Goal: Transaction & Acquisition: Purchase product/service

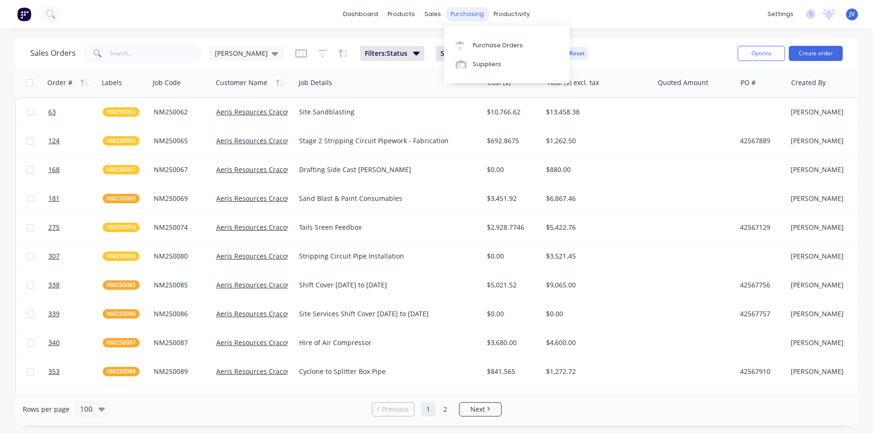
click at [465, 12] on div "purchasing" at bounding box center [467, 14] width 43 height 14
click at [483, 44] on div "Purchase Orders" at bounding box center [498, 45] width 50 height 9
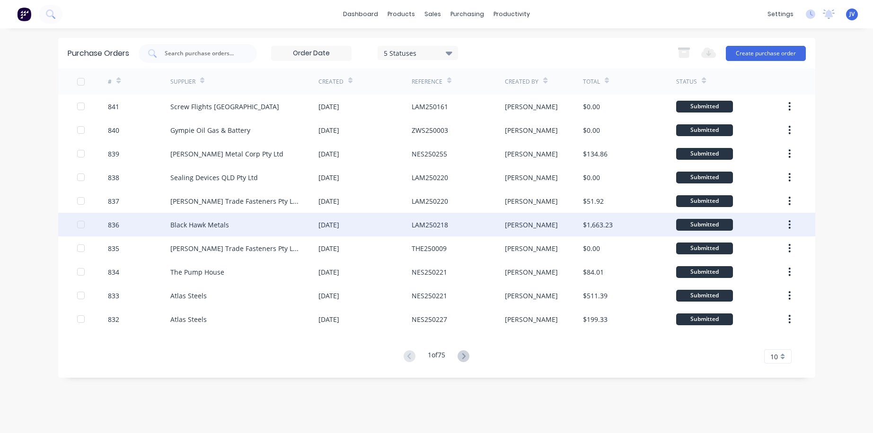
click at [112, 226] on div "836" at bounding box center [113, 225] width 11 height 10
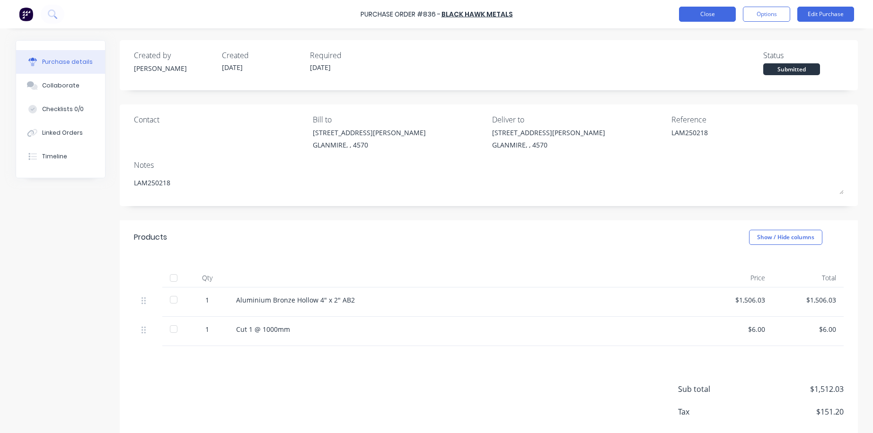
click at [710, 15] on button "Close" at bounding box center [707, 14] width 57 height 15
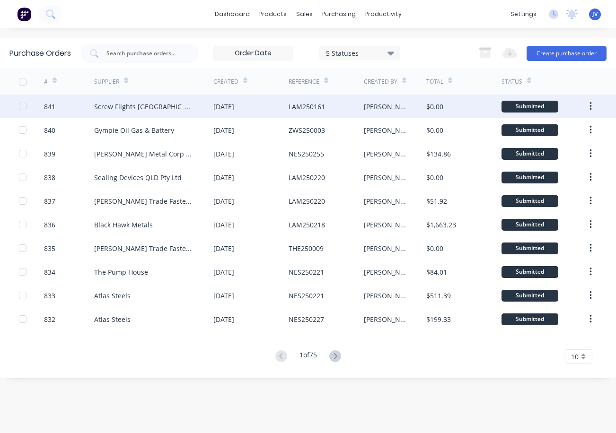
click at [52, 105] on div "841" at bounding box center [49, 107] width 11 height 10
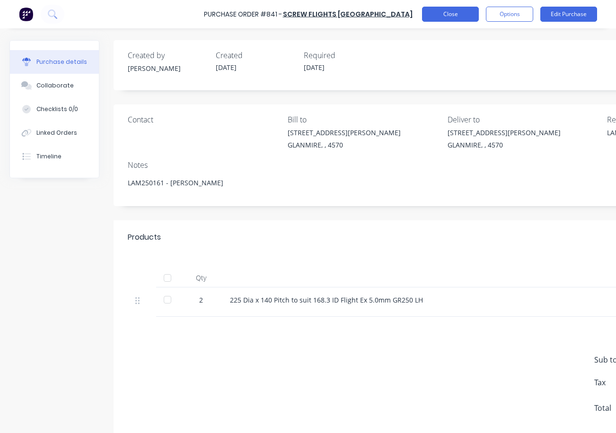
click at [453, 14] on button "Close" at bounding box center [450, 14] width 57 height 15
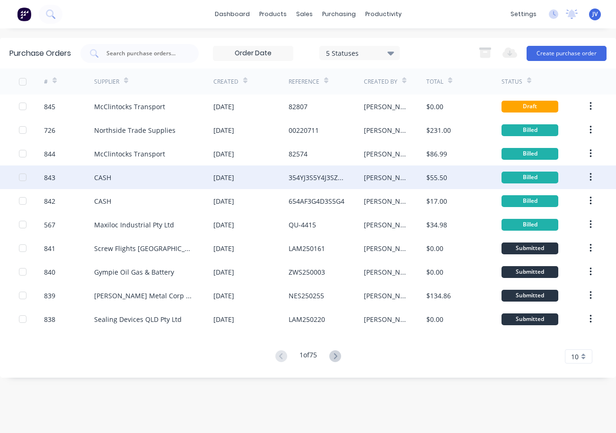
click at [50, 178] on div "843" at bounding box center [49, 178] width 11 height 10
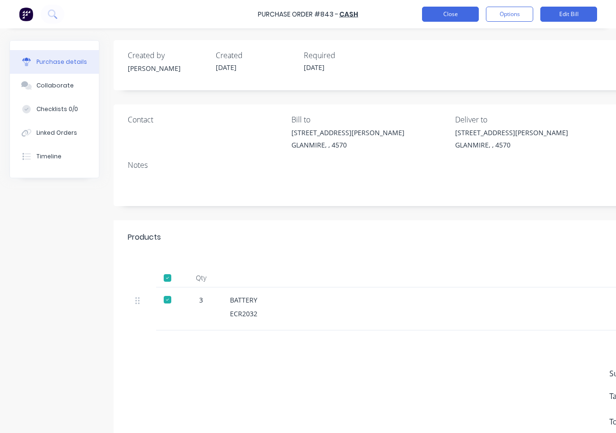
click at [434, 14] on button "Close" at bounding box center [450, 14] width 57 height 15
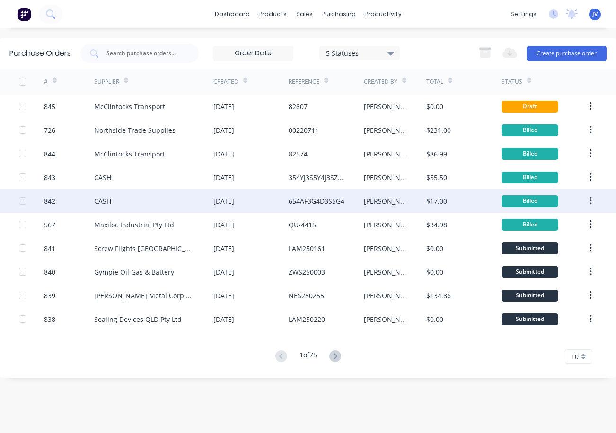
click at [54, 202] on div "842" at bounding box center [49, 201] width 11 height 10
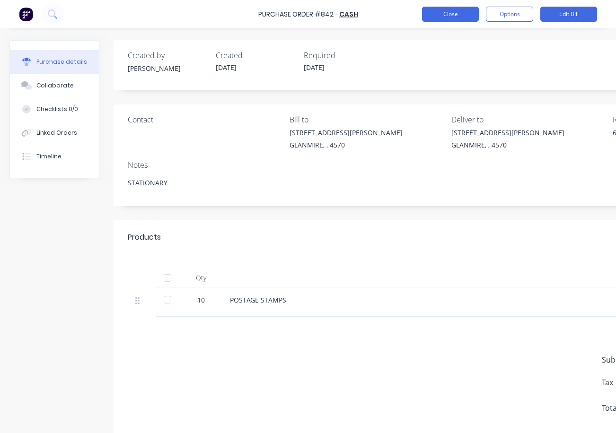
click at [449, 16] on button "Close" at bounding box center [450, 14] width 57 height 15
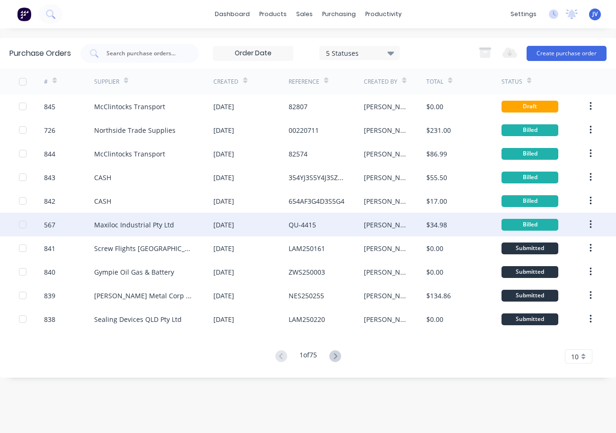
click at [53, 225] on div "567" at bounding box center [49, 225] width 11 height 10
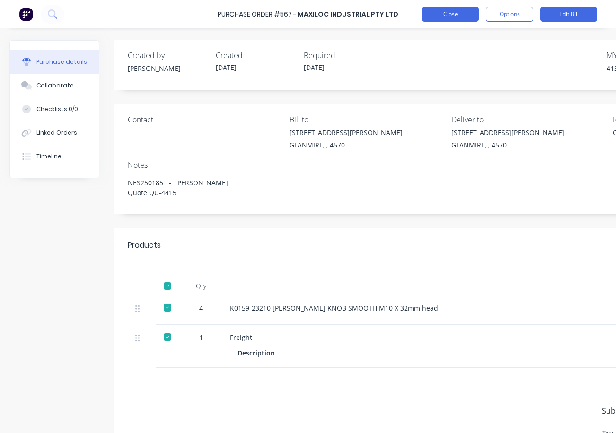
click at [452, 15] on button "Close" at bounding box center [450, 14] width 57 height 15
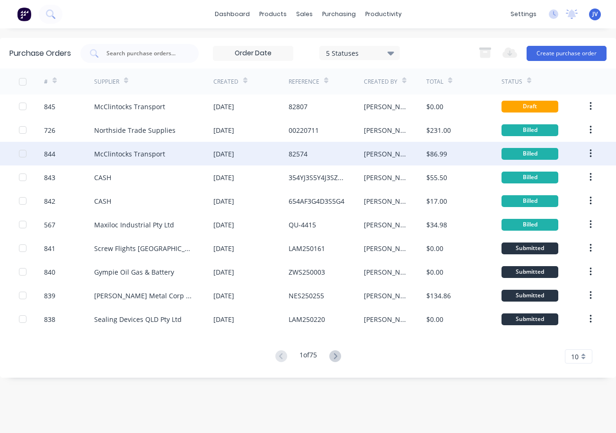
click at [50, 155] on div "844" at bounding box center [49, 154] width 11 height 10
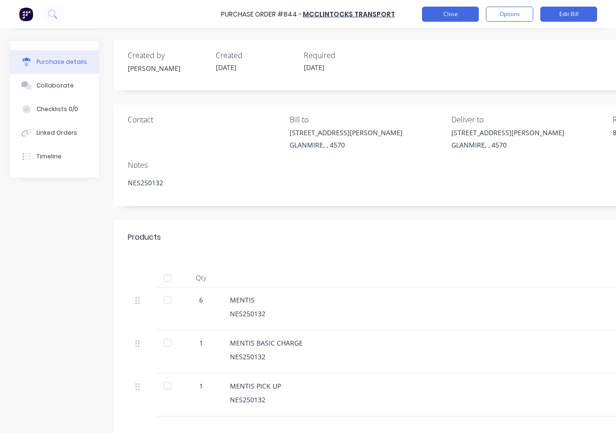
click at [449, 13] on button "Close" at bounding box center [450, 14] width 57 height 15
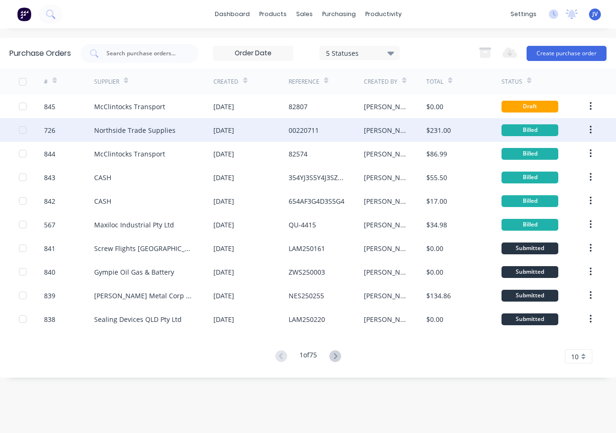
click at [48, 130] on div "726" at bounding box center [49, 130] width 11 height 10
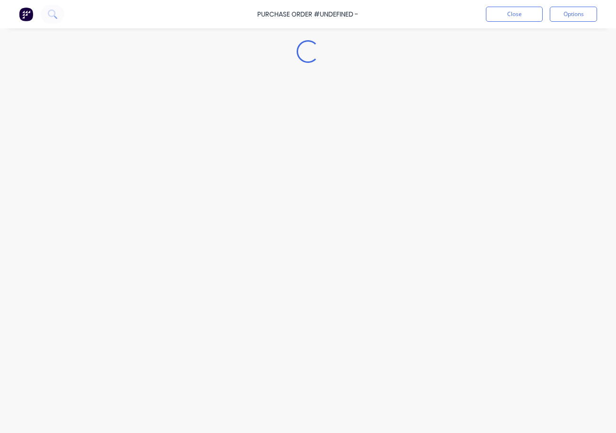
type textarea "x"
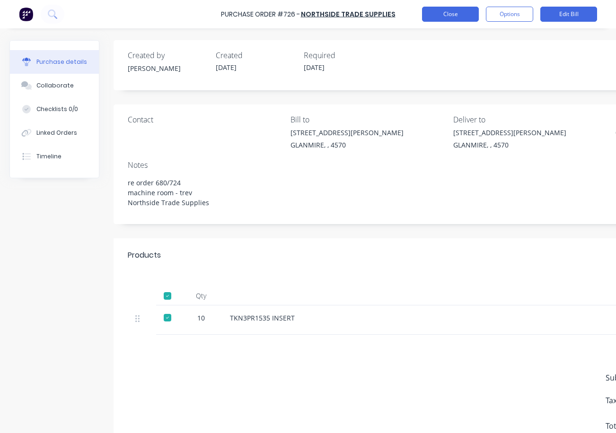
click at [437, 16] on button "Close" at bounding box center [450, 14] width 57 height 15
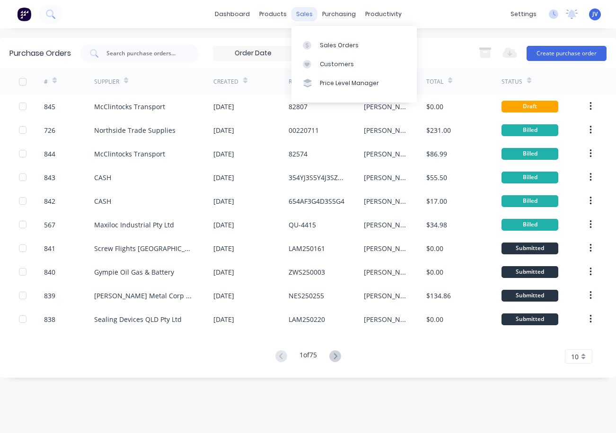
click at [303, 13] on div "sales" at bounding box center [304, 14] width 26 height 14
click at [322, 46] on div "Sales Orders" at bounding box center [339, 45] width 39 height 9
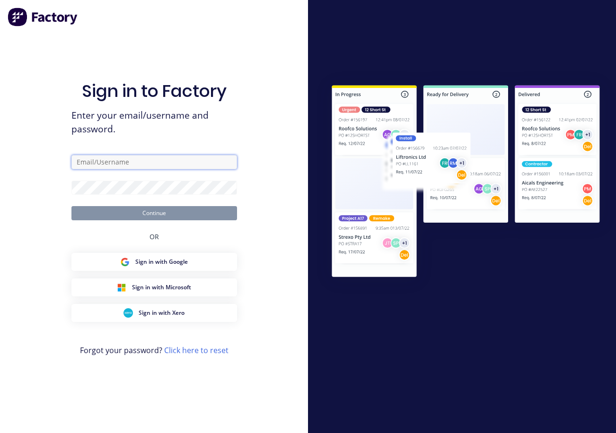
type input "[PERSON_NAME][EMAIL_ADDRESS][DOMAIN_NAME]"
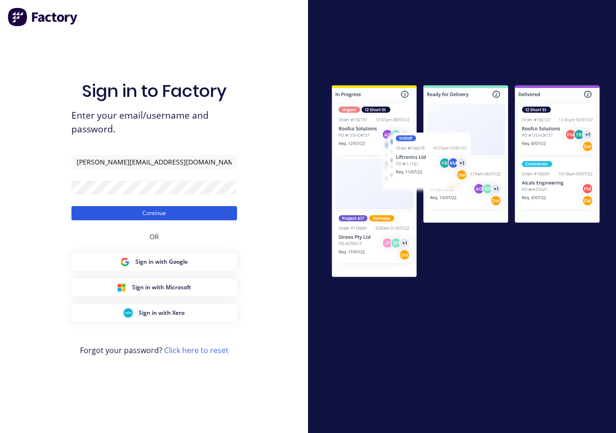
click at [151, 212] on button "Continue" at bounding box center [154, 213] width 166 height 14
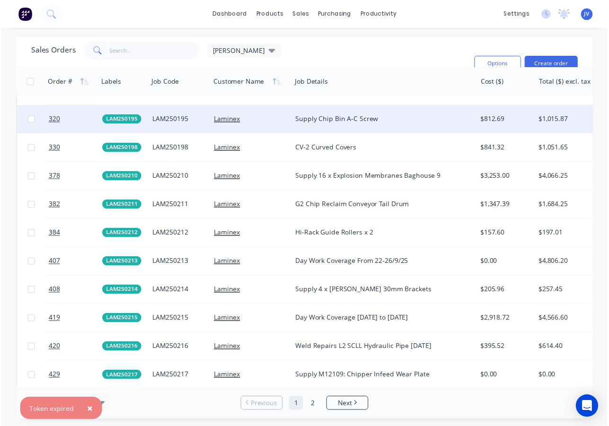
scroll to position [1751, 0]
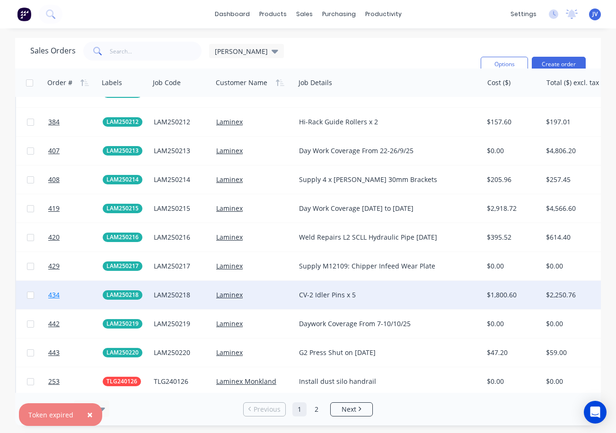
click at [55, 297] on span "434" at bounding box center [53, 295] width 11 height 9
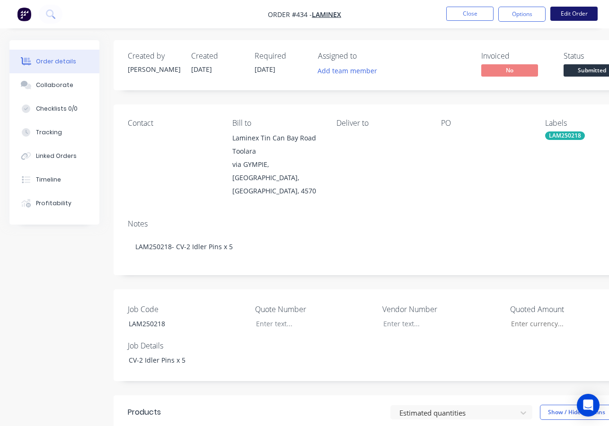
click at [582, 18] on button "Edit Order" at bounding box center [573, 14] width 47 height 14
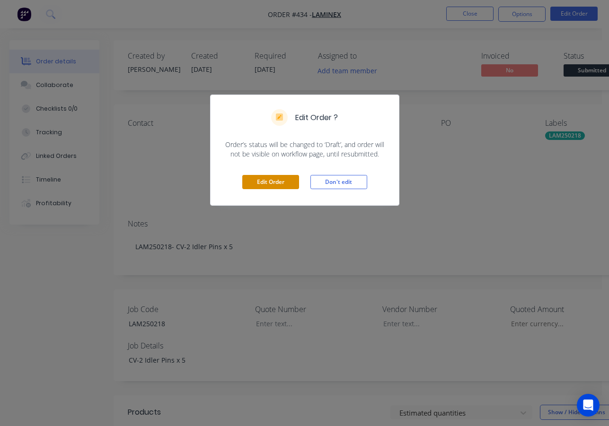
click at [269, 182] on button "Edit Order" at bounding box center [270, 182] width 57 height 14
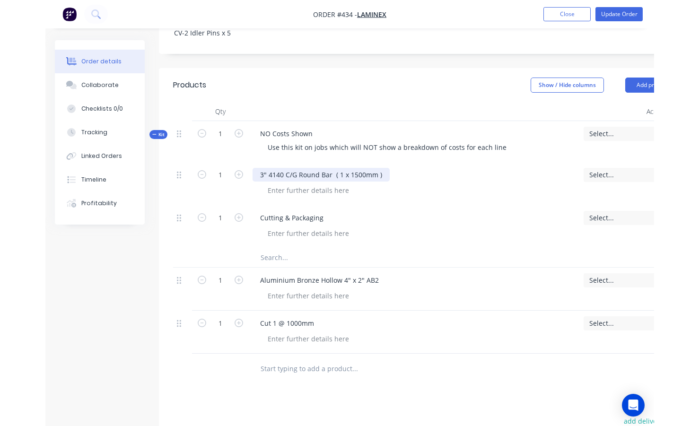
scroll to position [379, 0]
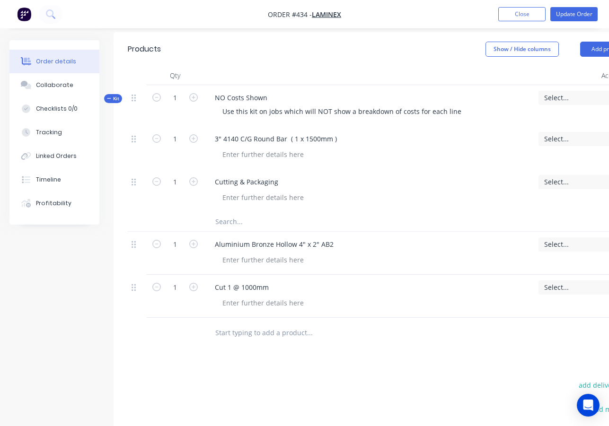
click at [242, 324] on input "text" at bounding box center [309, 333] width 189 height 19
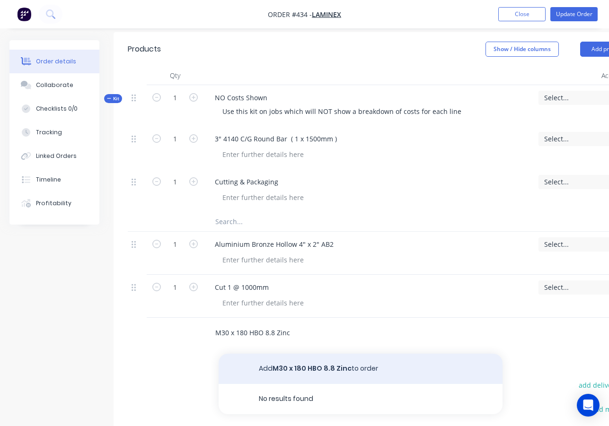
type input "M30 x 180 HBO 8.8 Zinc"
click at [300, 354] on button "Add M30 x 180 HBO 8.8 Zinc to order" at bounding box center [361, 369] width 284 height 30
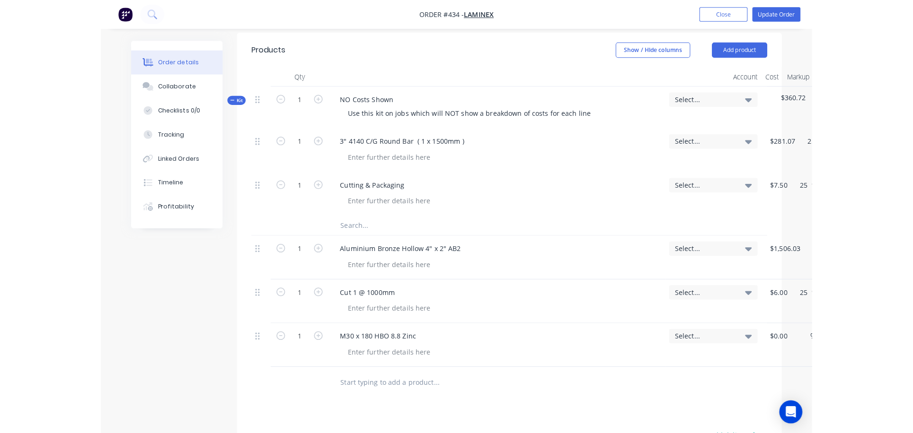
scroll to position [343, 0]
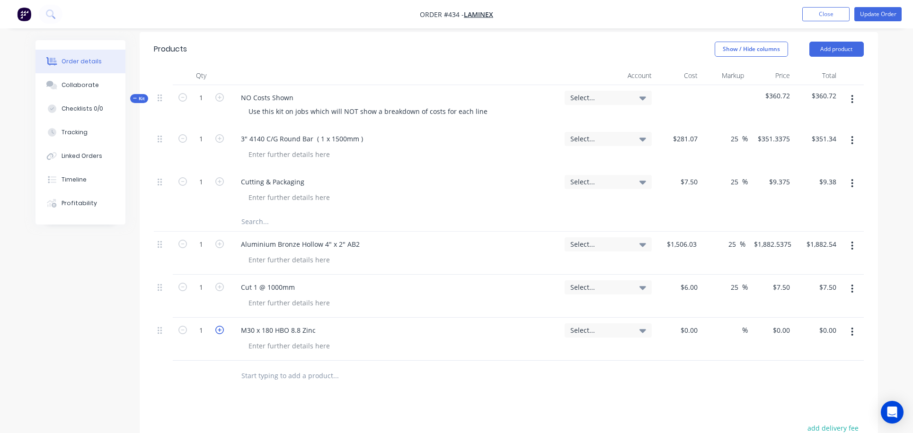
click at [217, 326] on icon "button" at bounding box center [219, 330] width 9 height 9
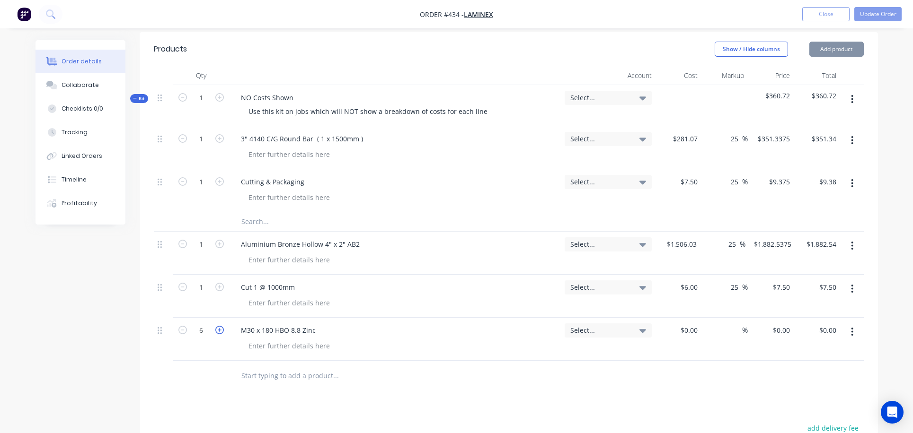
click at [217, 326] on icon "button" at bounding box center [219, 330] width 9 height 9
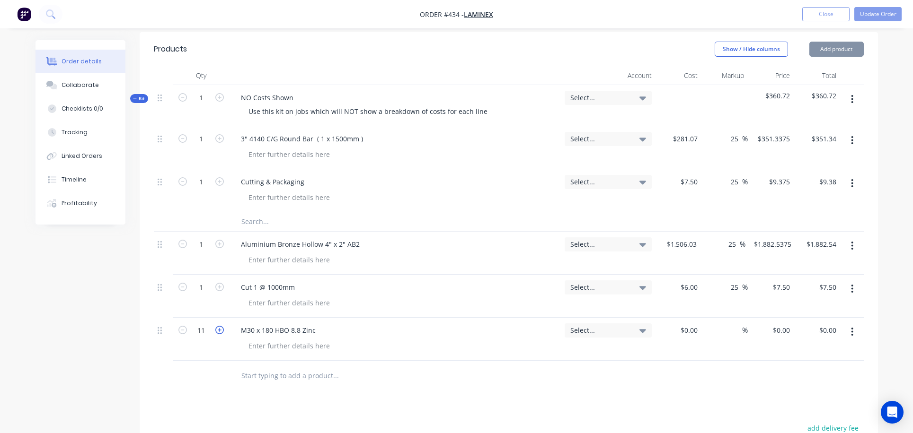
click at [217, 326] on icon "button" at bounding box center [219, 330] width 9 height 9
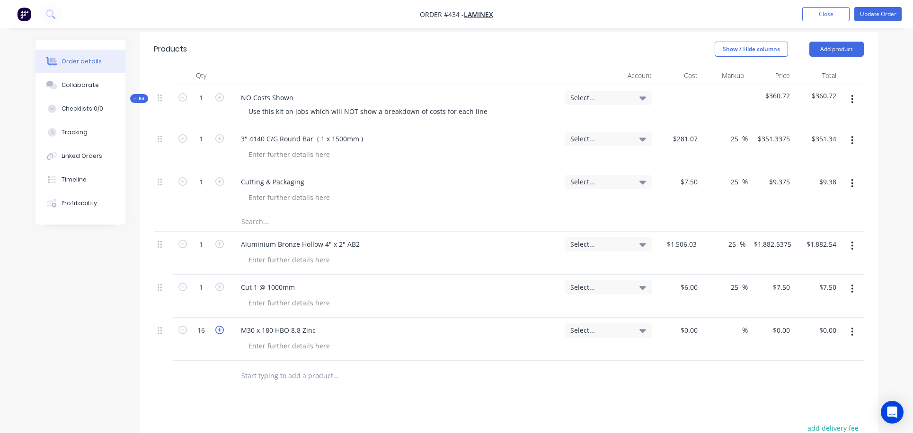
click at [217, 326] on icon "button" at bounding box center [219, 330] width 9 height 9
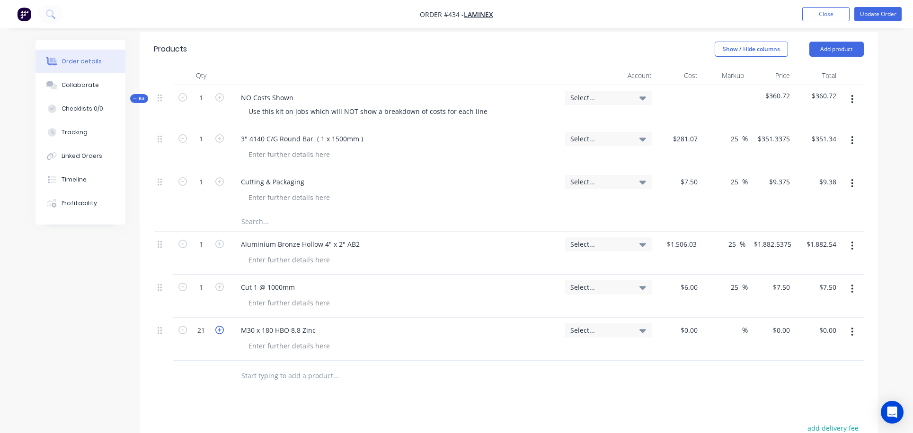
click at [217, 326] on icon "button" at bounding box center [219, 330] width 9 height 9
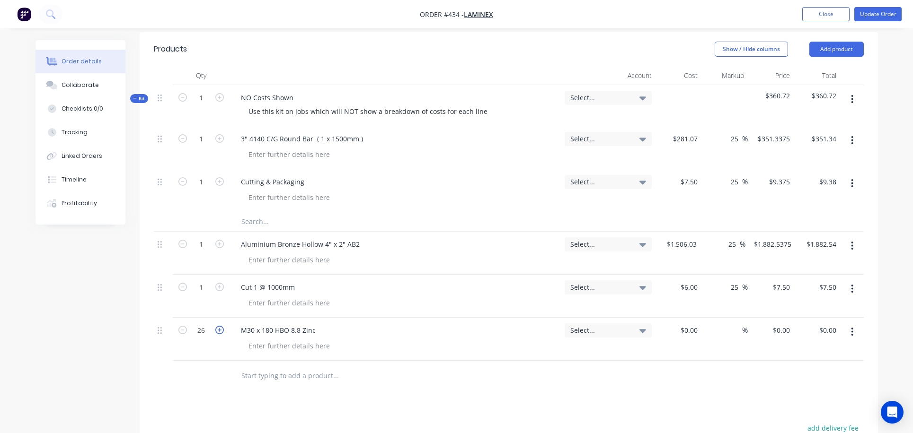
click at [217, 326] on icon "button" at bounding box center [219, 330] width 9 height 9
type input "30"
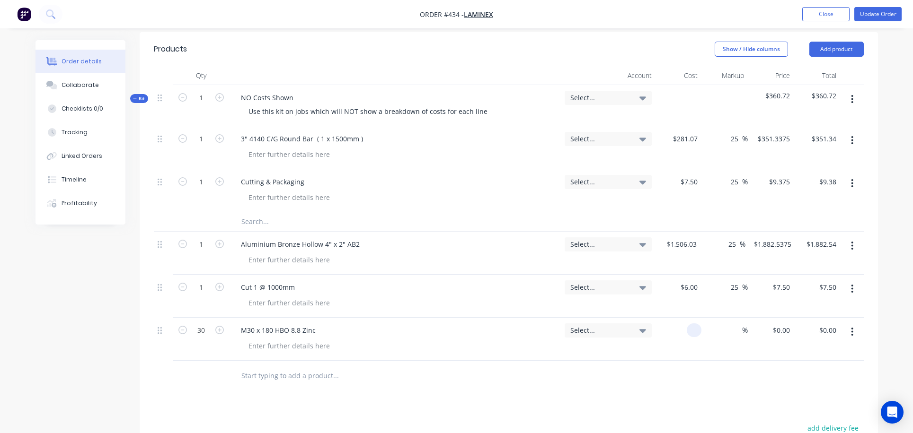
click at [695, 324] on input at bounding box center [695, 331] width 11 height 14
type input "$9.45"
type input "$283.50"
type input "25"
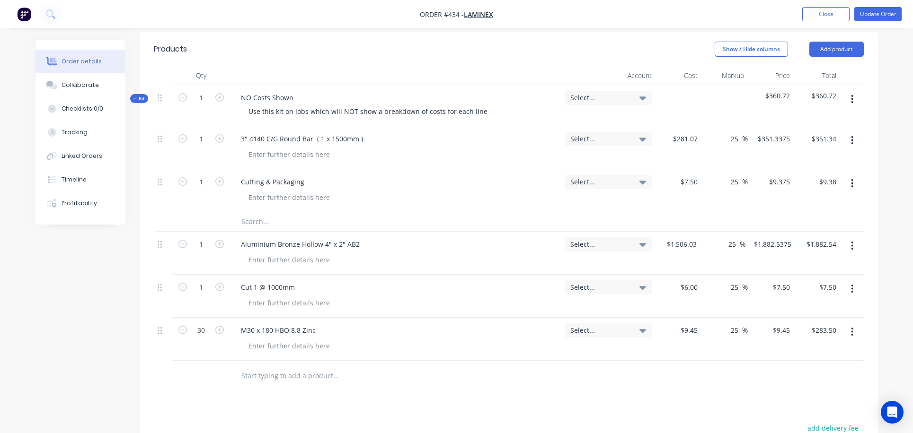
type input "11.8125"
type input "$354.38"
type input "$11.8125"
click at [260, 367] on input "text" at bounding box center [335, 376] width 189 height 19
click at [254, 367] on input "M30Nut Nyloc Z/P" at bounding box center [335, 376] width 189 height 19
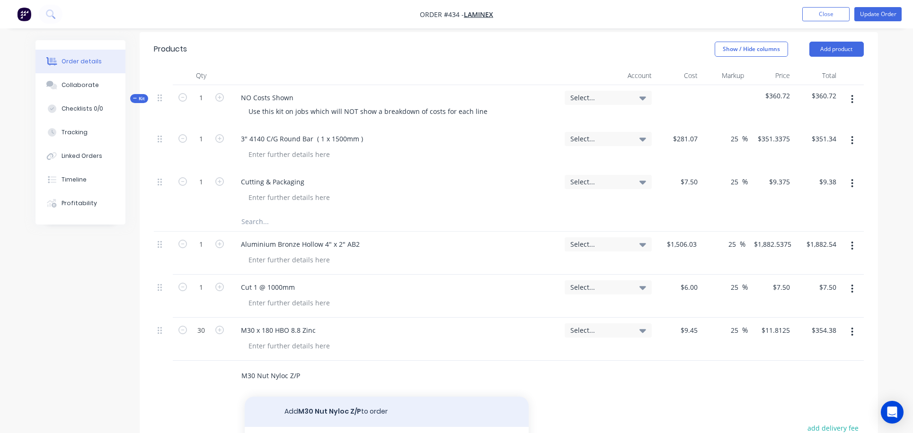
type input "M30 Nut Nyloc Z/P"
click at [340, 397] on button "Add M30 Nut Nyloc Z/P to order" at bounding box center [387, 412] width 284 height 30
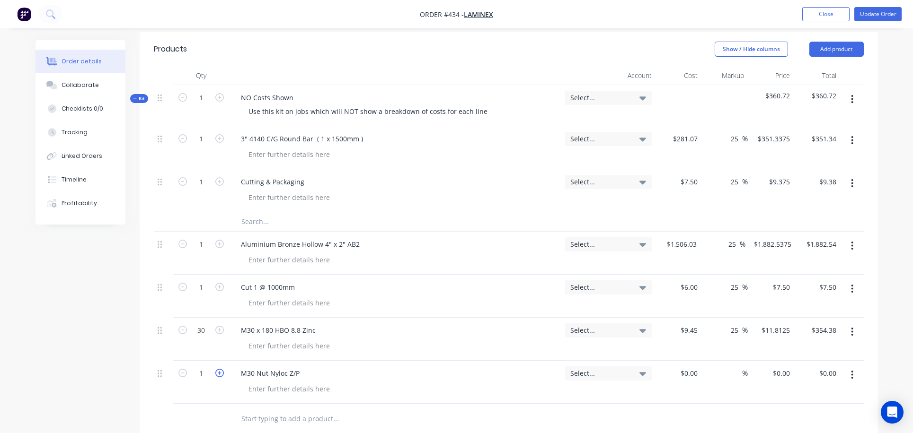
click at [221, 369] on icon "button" at bounding box center [219, 373] width 9 height 9
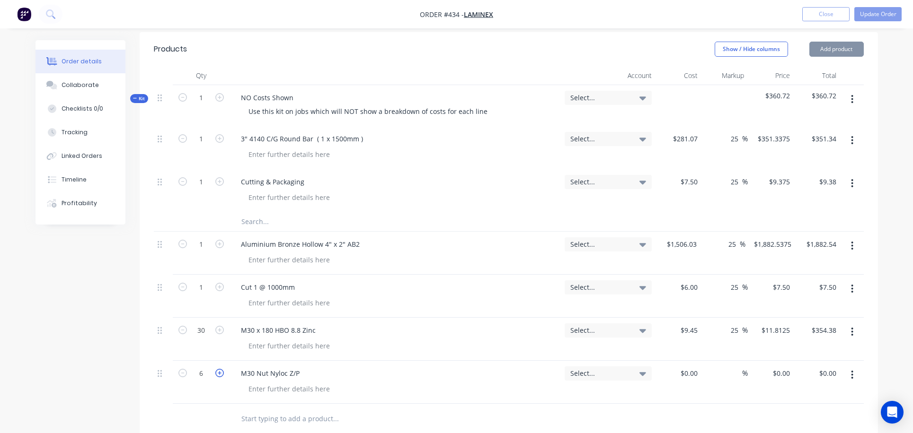
click at [221, 369] on icon "button" at bounding box center [219, 373] width 9 height 9
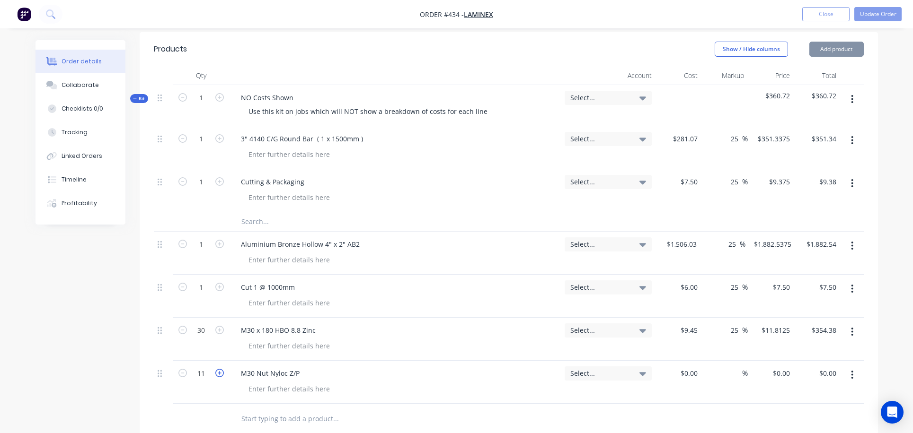
click at [221, 369] on icon "button" at bounding box center [219, 373] width 9 height 9
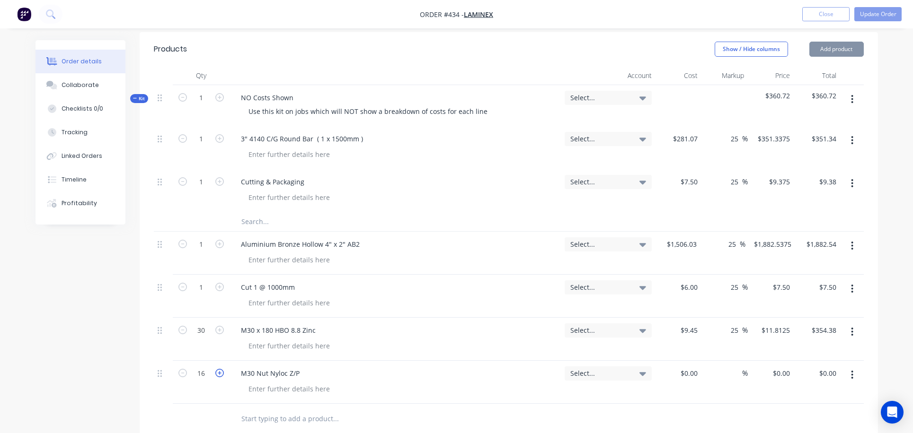
click at [221, 369] on icon "button" at bounding box center [219, 373] width 9 height 9
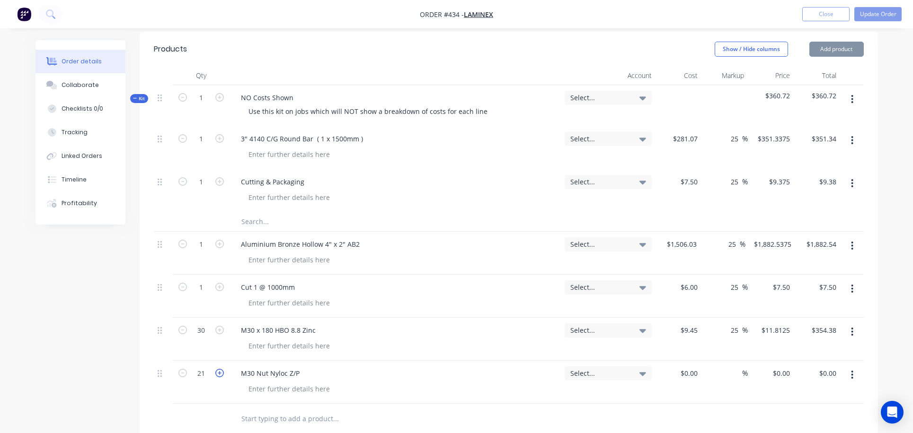
click at [221, 369] on icon "button" at bounding box center [219, 373] width 9 height 9
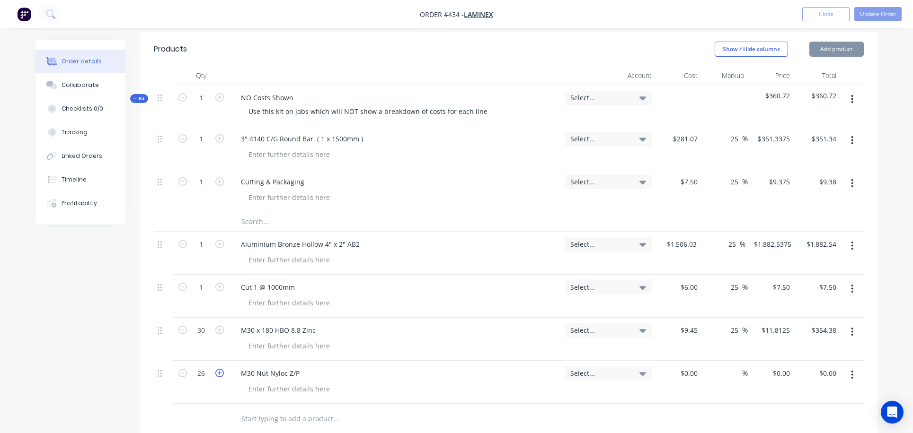
click at [221, 369] on icon "button" at bounding box center [219, 373] width 9 height 9
type input "30"
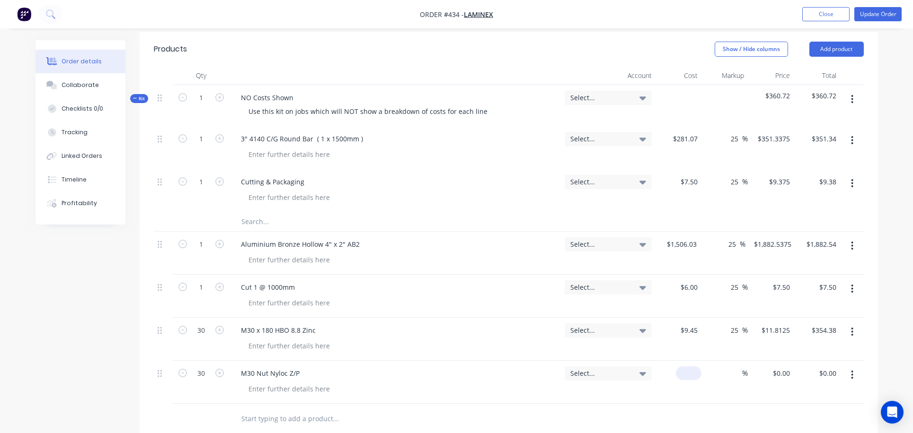
click at [695, 367] on input at bounding box center [690, 374] width 22 height 14
type input "$3.34"
type input "$100.20"
type input "25"
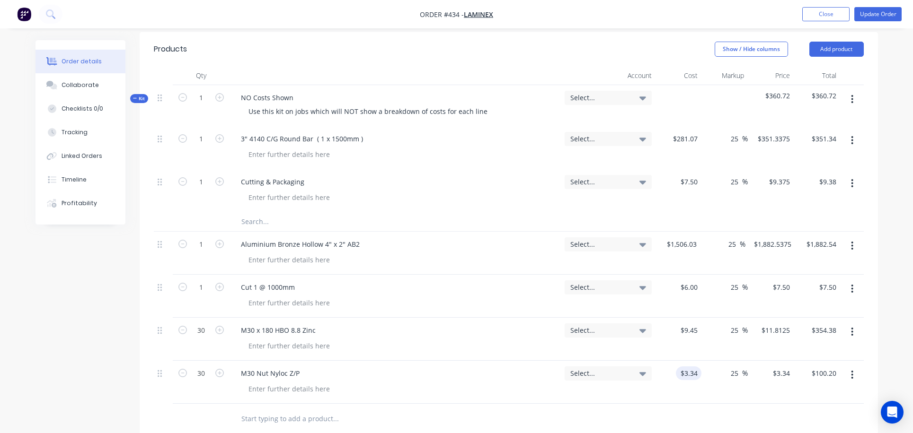
type input "4.175"
type input "$125.25"
type input "$4.175"
click at [273, 410] on input "text" at bounding box center [335, 419] width 189 height 19
click at [256, 410] on input "M30Gr" at bounding box center [335, 419] width 189 height 19
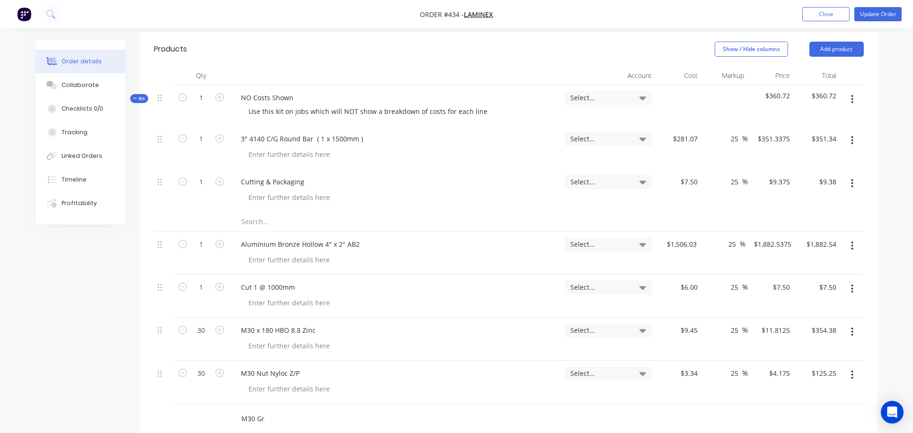
click at [265, 410] on input "M30 Gr" at bounding box center [335, 419] width 189 height 19
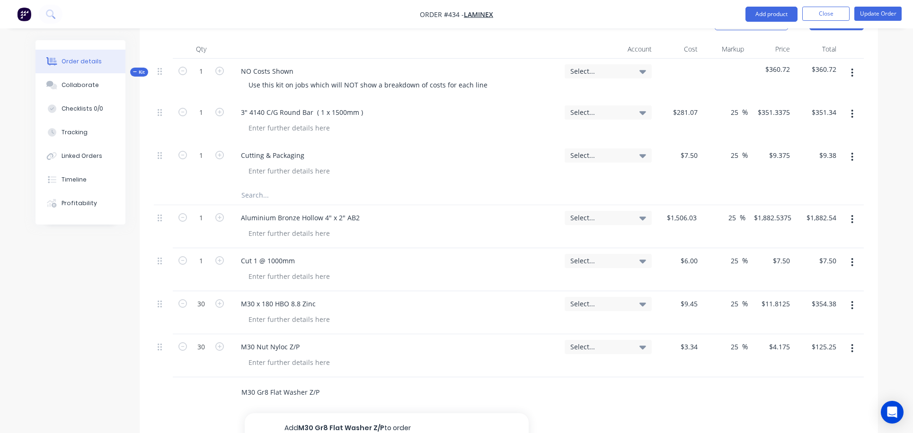
scroll to position [437, 0]
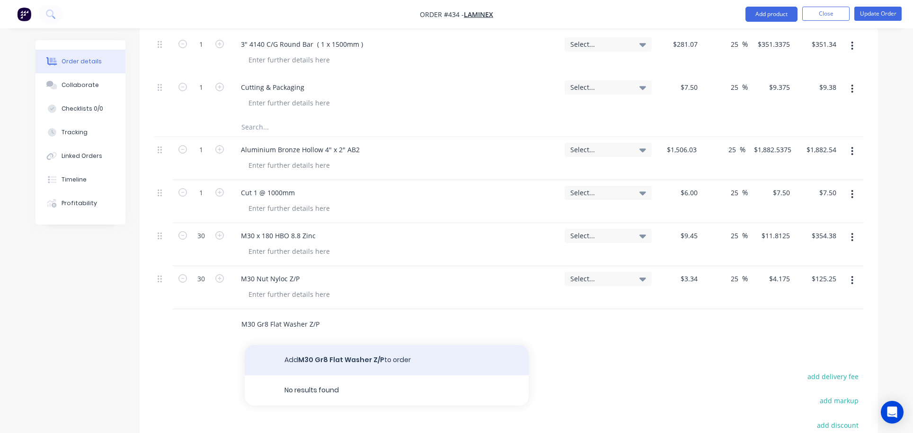
type input "M30 Gr8 Flat Washer Z/P"
click at [317, 345] on button "Add M30 Gr8 Flat Washer Z/P to order" at bounding box center [387, 360] width 284 height 30
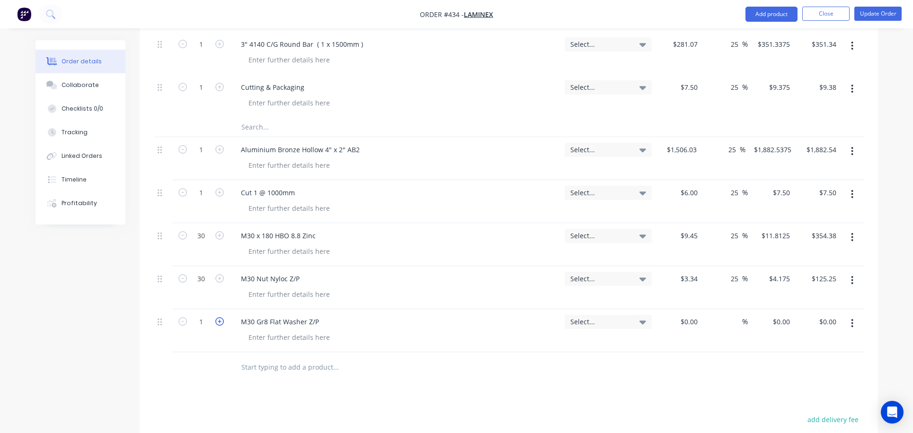
click at [218, 317] on icon "button" at bounding box center [219, 321] width 9 height 9
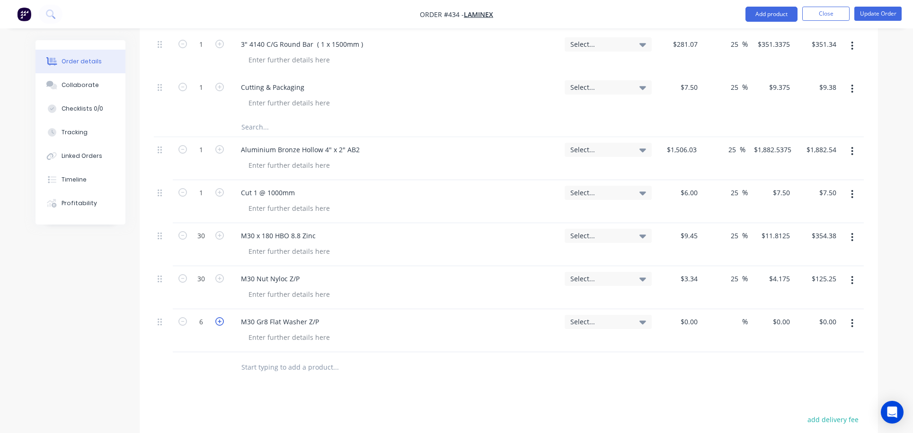
click at [218, 317] on icon "button" at bounding box center [219, 321] width 9 height 9
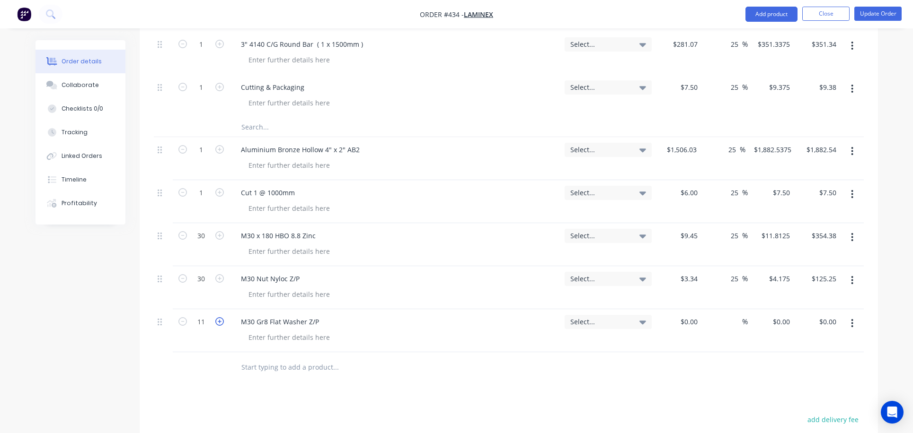
click at [218, 317] on icon "button" at bounding box center [219, 321] width 9 height 9
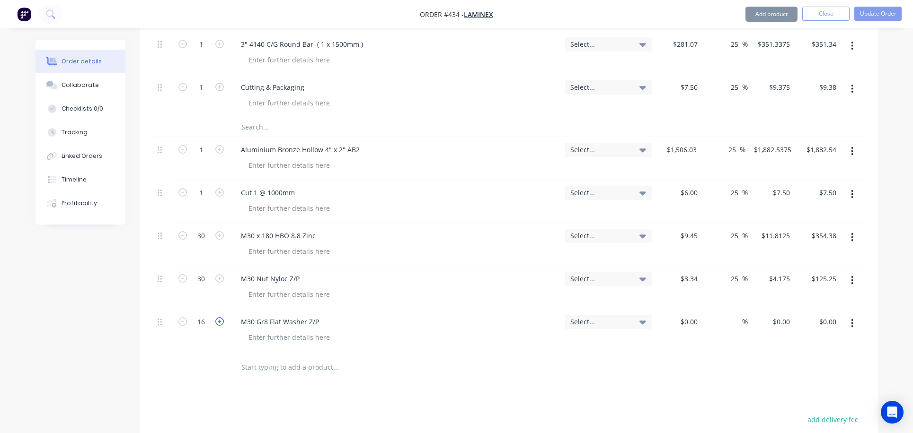
click at [218, 317] on icon "button" at bounding box center [219, 321] width 9 height 9
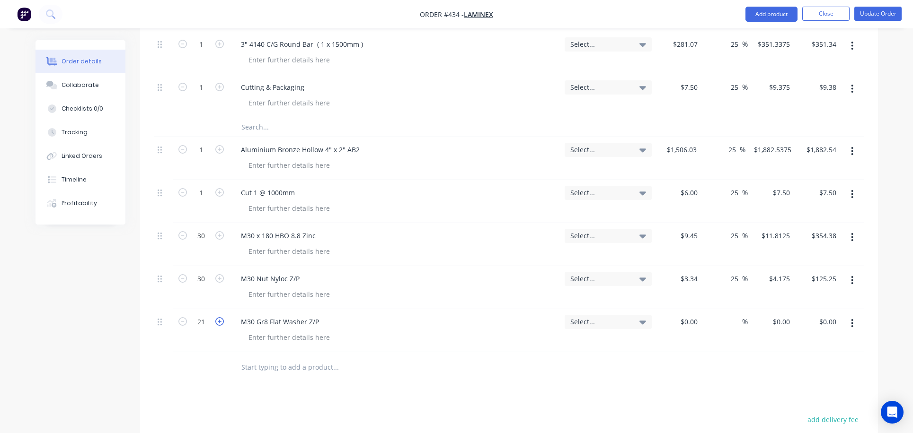
click at [218, 317] on icon "button" at bounding box center [219, 321] width 9 height 9
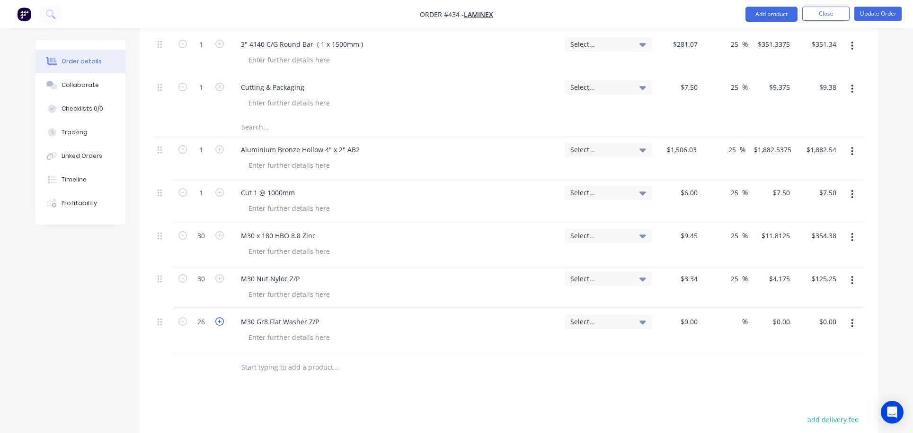
click at [218, 317] on icon "button" at bounding box center [219, 321] width 9 height 9
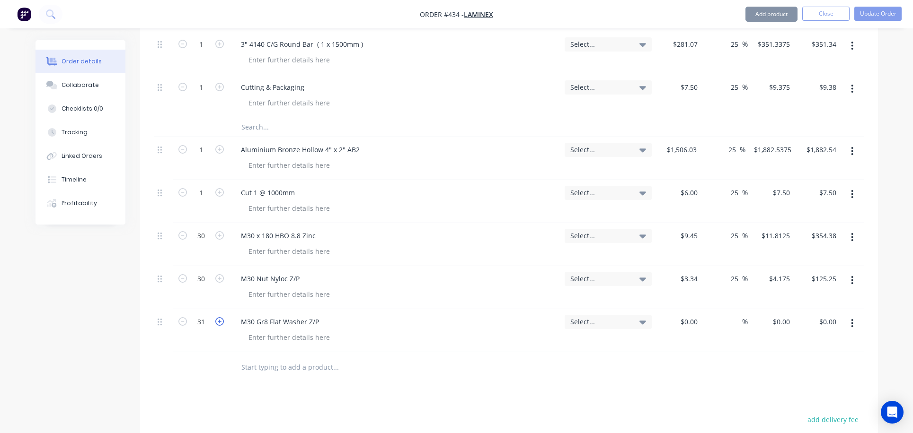
click at [218, 317] on icon "button" at bounding box center [219, 321] width 9 height 9
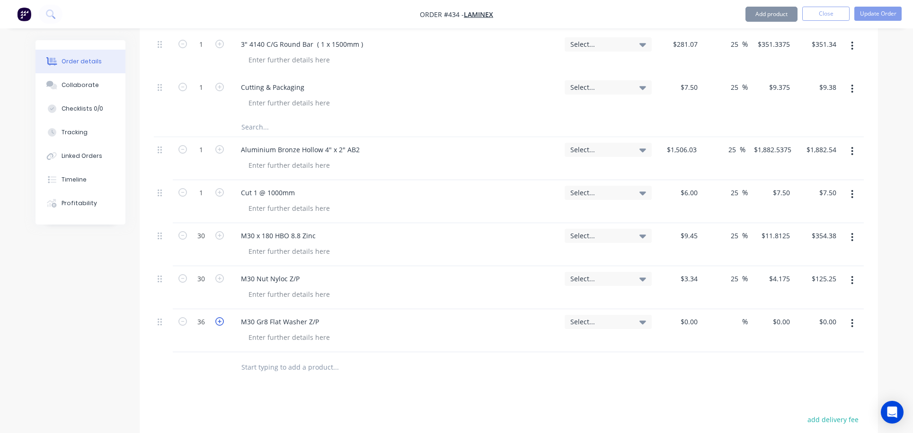
click at [218, 317] on icon "button" at bounding box center [219, 321] width 9 height 9
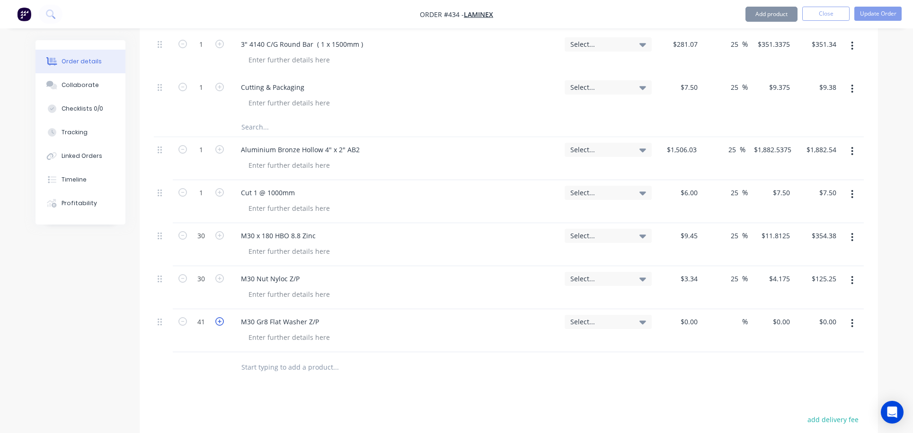
click at [218, 317] on icon "button" at bounding box center [219, 321] width 9 height 9
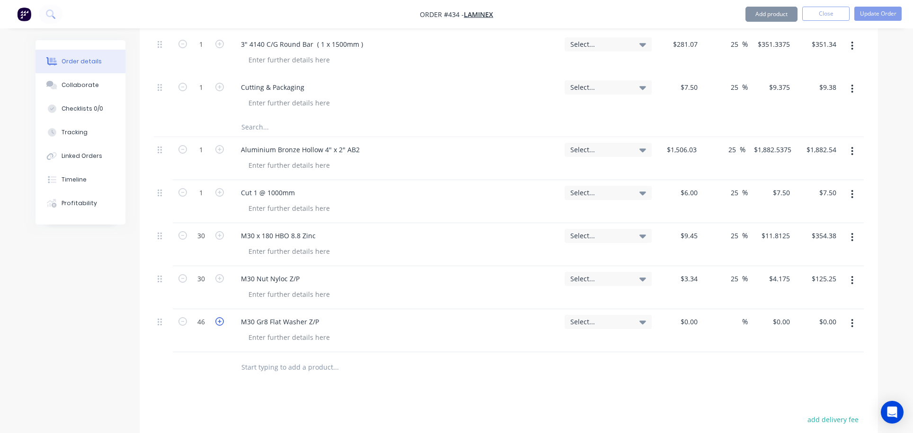
click at [218, 317] on icon "button" at bounding box center [219, 321] width 9 height 9
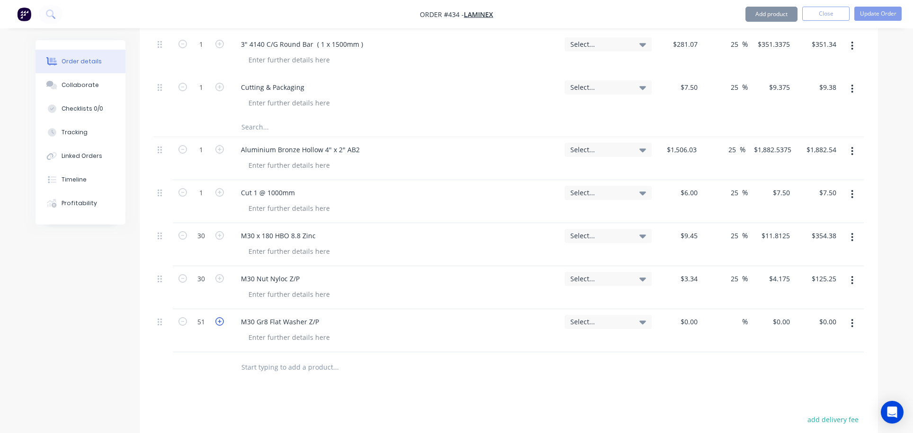
click at [218, 317] on icon "button" at bounding box center [219, 321] width 9 height 9
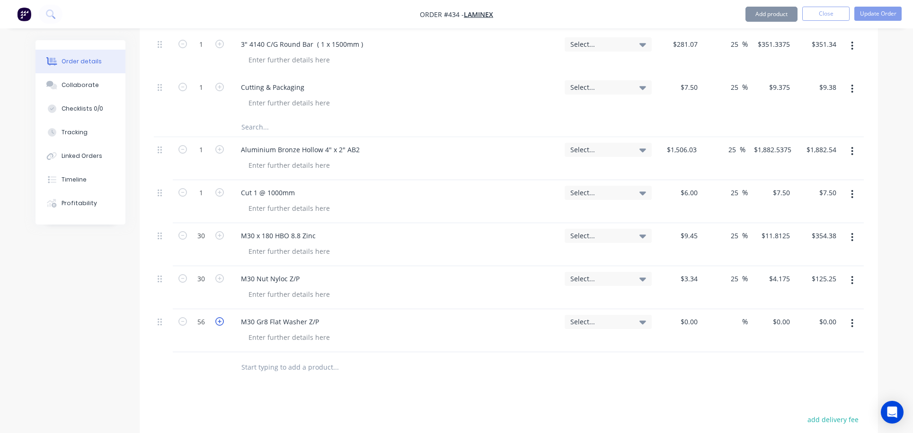
click at [218, 317] on icon "button" at bounding box center [219, 321] width 9 height 9
type input "60"
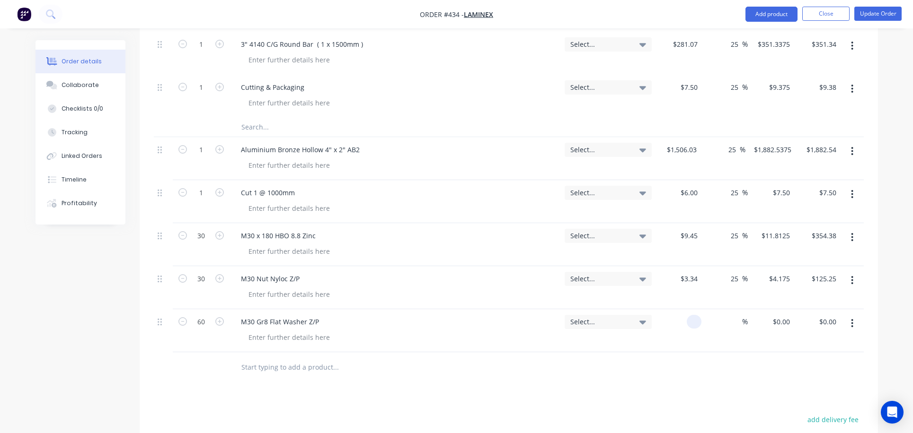
click at [692, 315] on input at bounding box center [695, 322] width 11 height 14
type input "$1.00"
type input "$60.00"
type input "25"
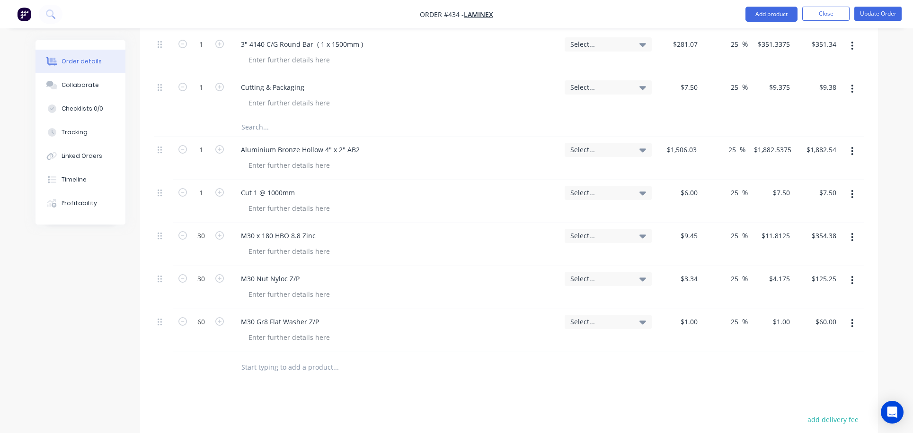
type input "1.25"
type input "$75.00"
type input "$1.25"
click at [256, 358] on input "text" at bounding box center [335, 367] width 189 height 19
click at [299, 358] on input "M20 x 120 HBO8.8Z/P" at bounding box center [335, 367] width 189 height 19
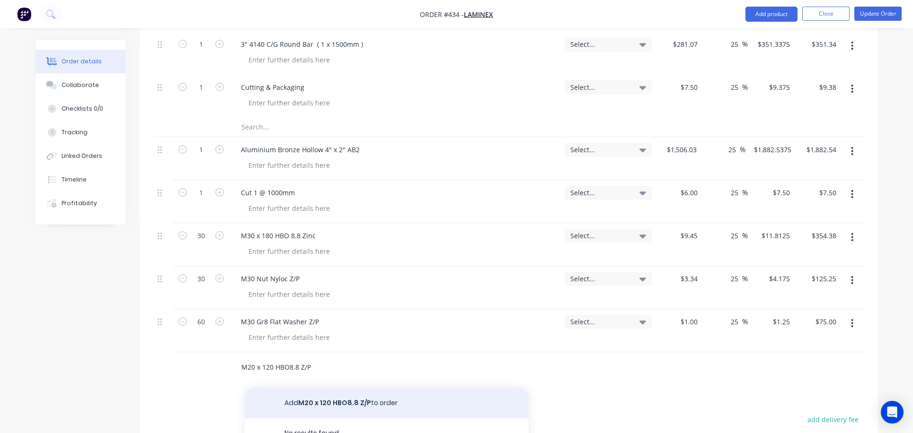
type input "M20 x 120 HBO8.8 Z/P"
click at [348, 388] on button "Add M20 x 120 HBO8.8 Z/P to order" at bounding box center [387, 403] width 284 height 30
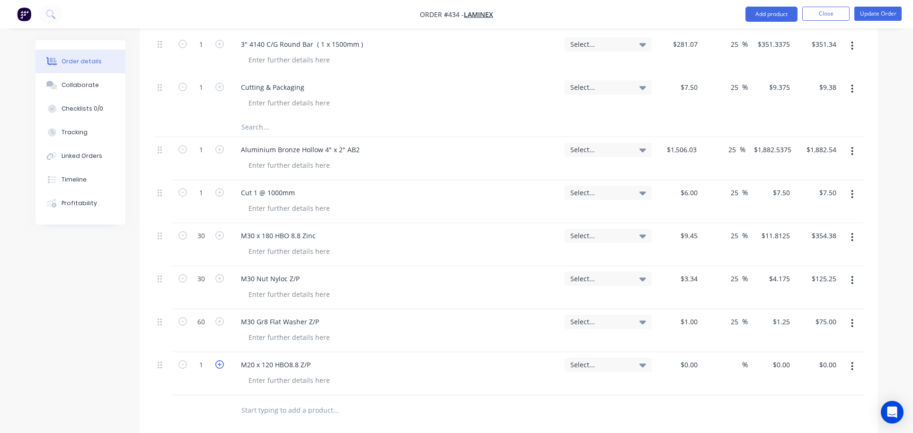
click at [220, 361] on icon "button" at bounding box center [219, 365] width 9 height 9
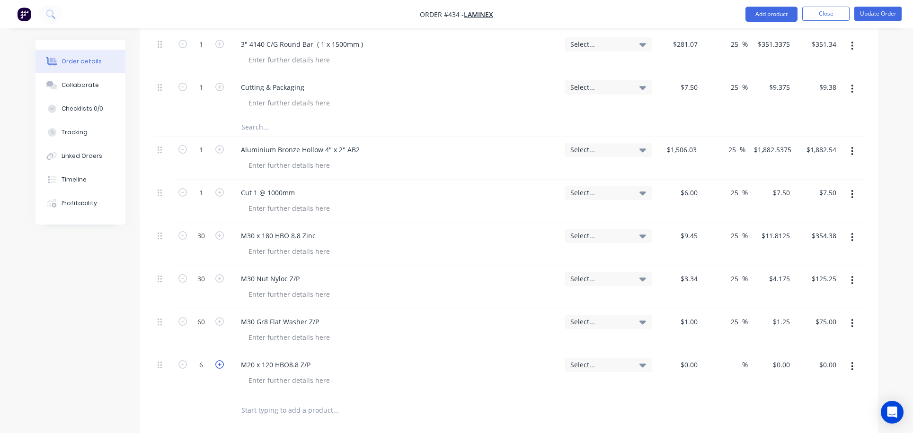
click at [220, 361] on icon "button" at bounding box center [219, 365] width 9 height 9
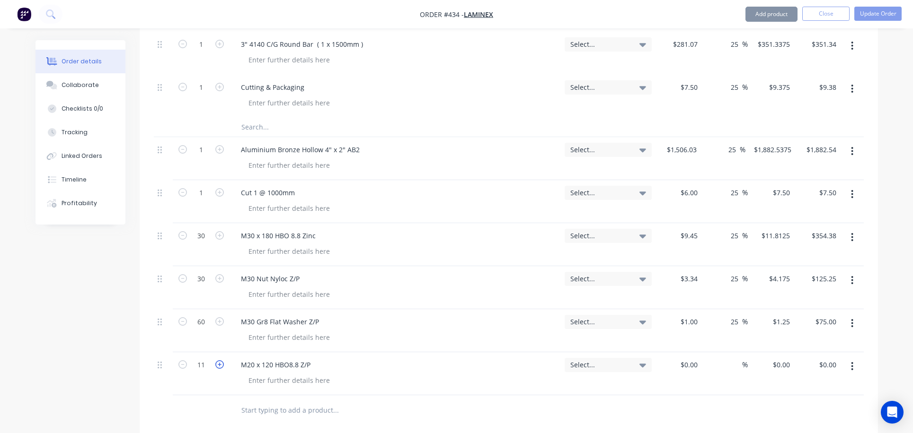
click at [220, 361] on icon "button" at bounding box center [219, 365] width 9 height 9
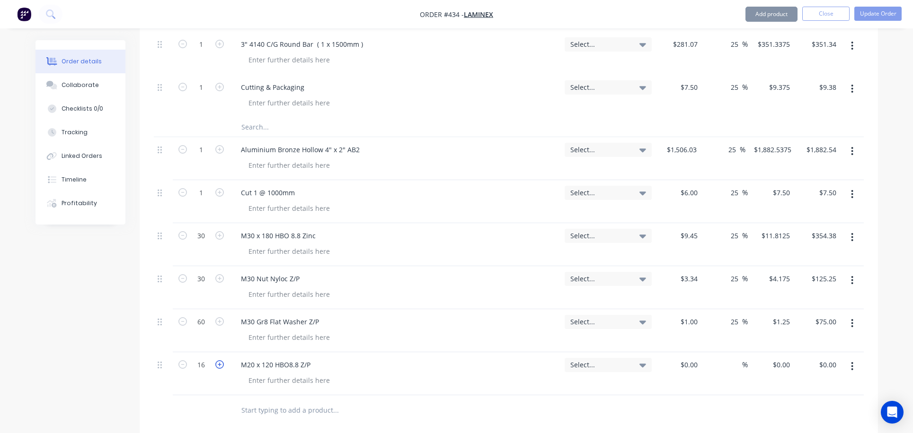
click at [220, 361] on icon "button" at bounding box center [219, 365] width 9 height 9
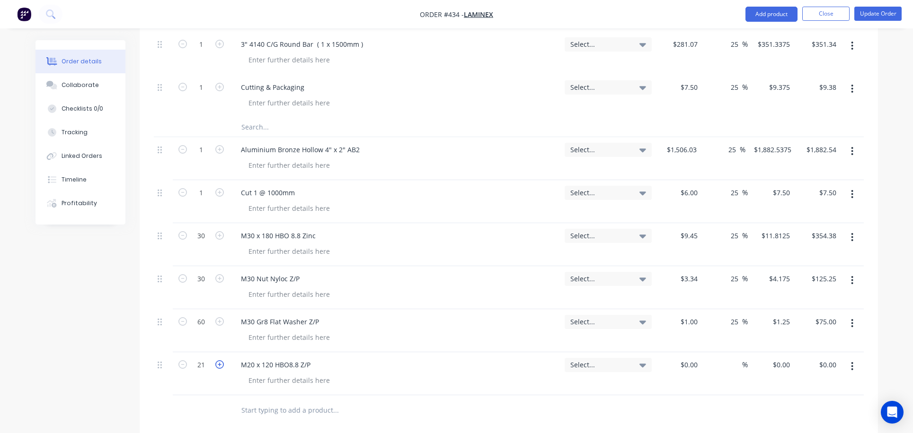
click at [220, 361] on icon "button" at bounding box center [219, 365] width 9 height 9
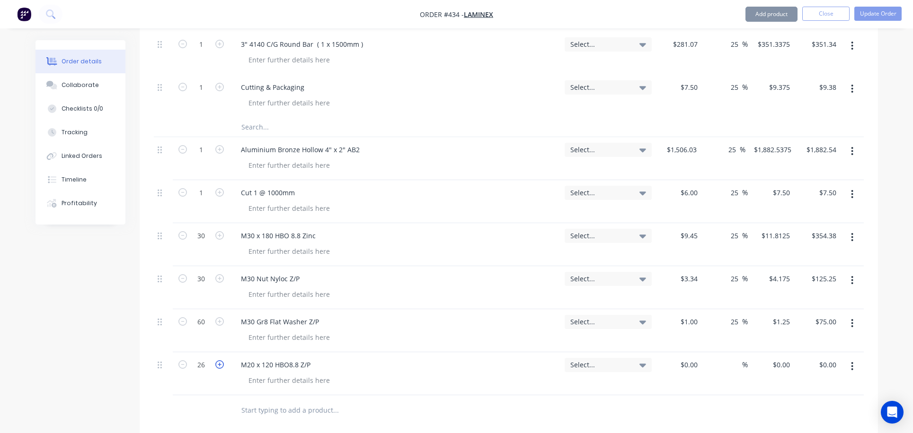
click at [220, 361] on icon "button" at bounding box center [219, 365] width 9 height 9
type input "30"
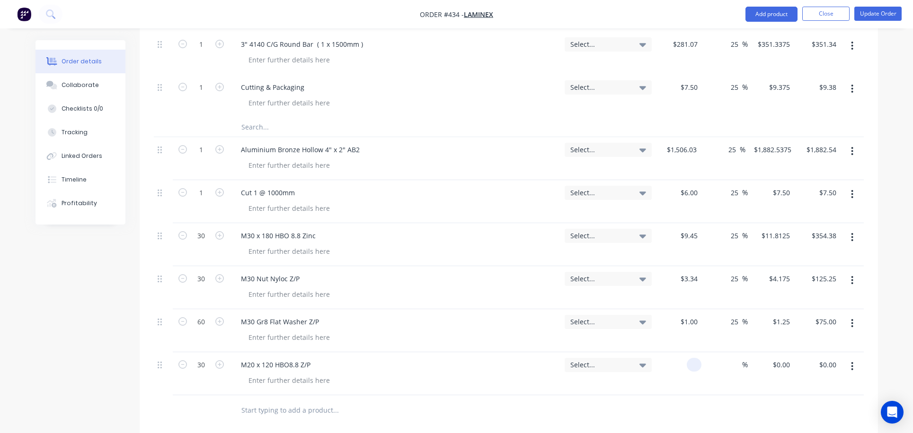
click at [689, 358] on div at bounding box center [694, 365] width 15 height 14
type input "$2.724"
type input "$81.72"
type input "25"
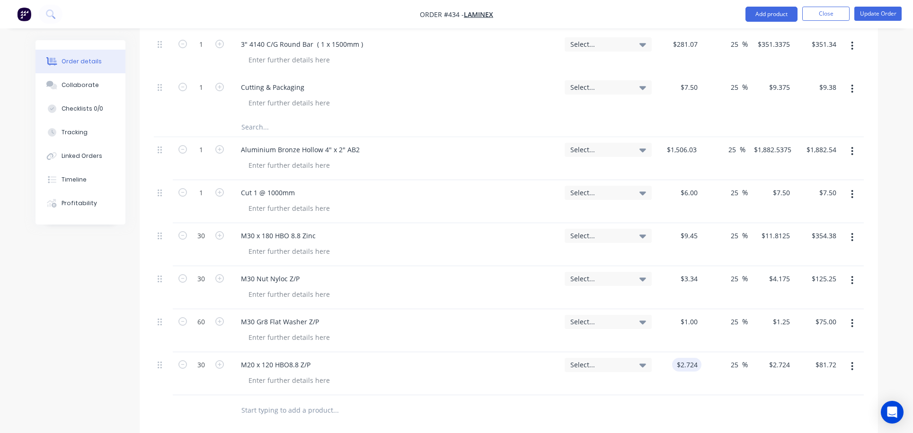
type input "3.405"
type input "$102.15"
type input "$3.405"
click at [278, 401] on input "text" at bounding box center [335, 410] width 189 height 19
type input "M20 Nut Nyloc Z/P"
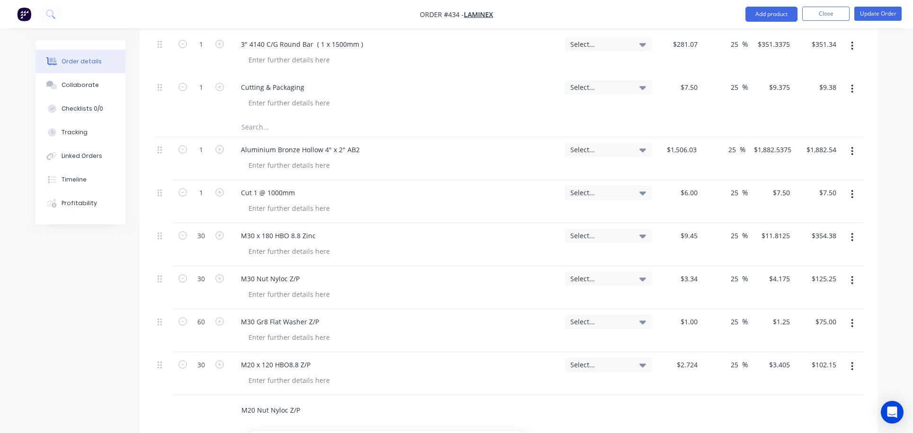
scroll to position [439, 0]
click at [219, 402] on icon "button" at bounding box center [219, 406] width 9 height 9
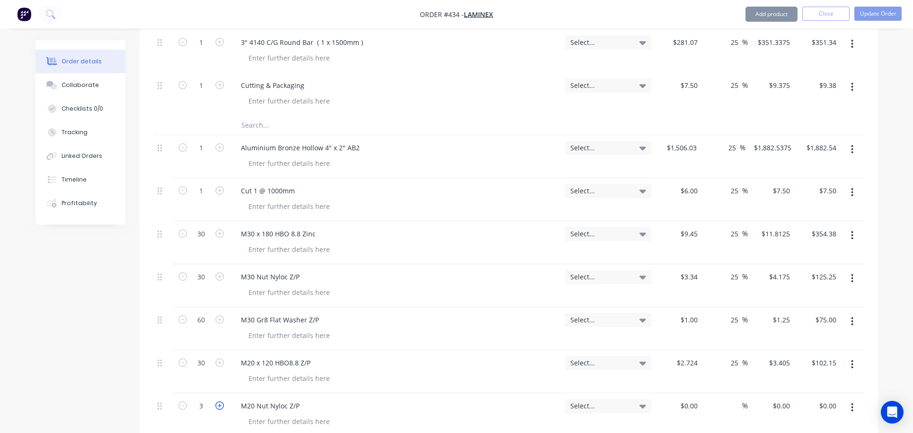
click at [219, 402] on icon "button" at bounding box center [219, 406] width 9 height 9
click at [220, 402] on icon "button" at bounding box center [219, 406] width 9 height 9
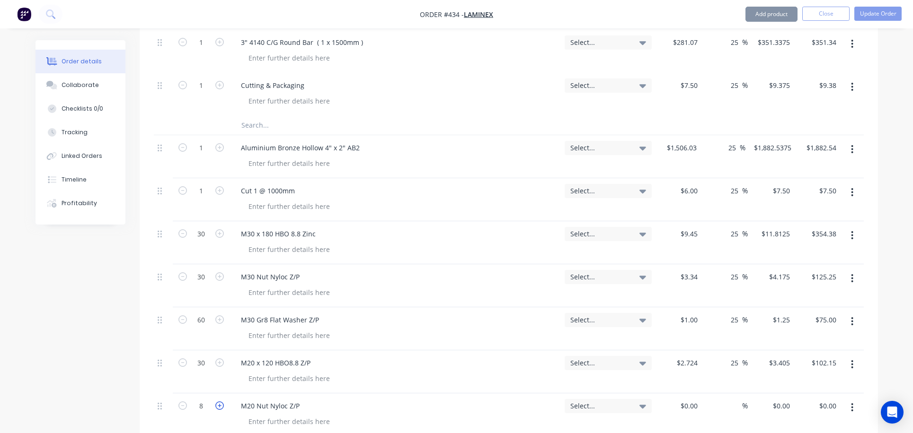
click at [220, 402] on icon "button" at bounding box center [219, 406] width 9 height 9
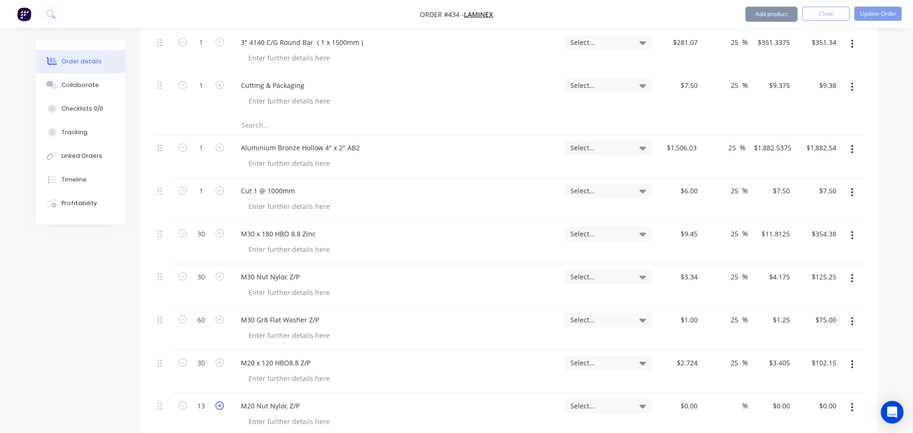
click at [220, 402] on icon "button" at bounding box center [219, 406] width 9 height 9
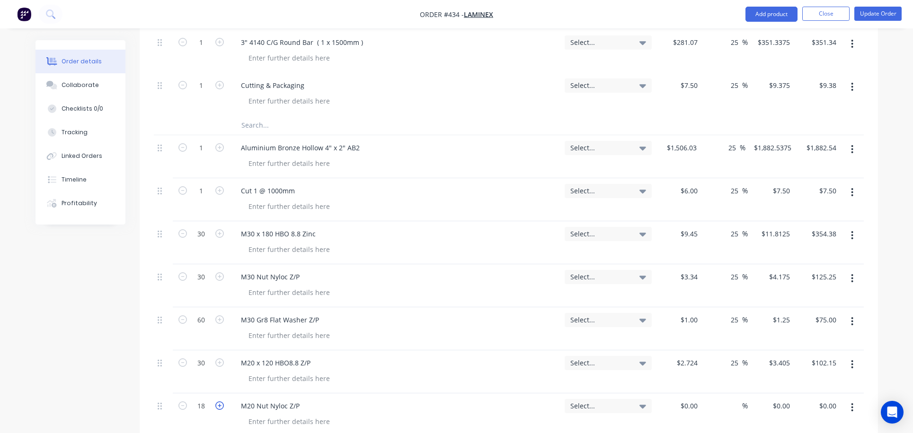
click at [220, 402] on icon "button" at bounding box center [219, 406] width 9 height 9
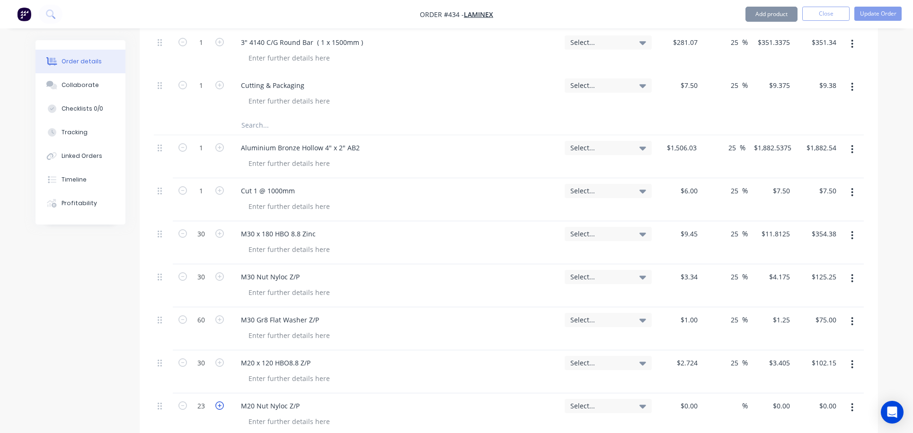
click at [220, 402] on icon "button" at bounding box center [219, 406] width 9 height 9
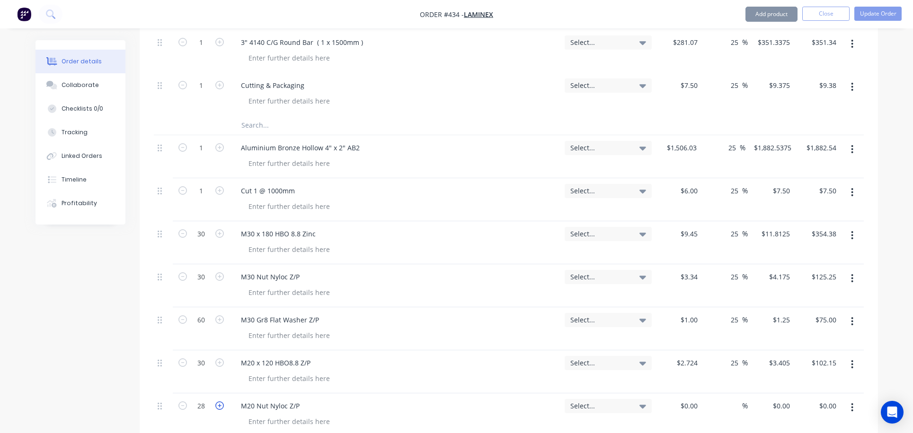
click at [220, 402] on icon "button" at bounding box center [219, 406] width 9 height 9
type input "30"
click at [694, 399] on input at bounding box center [690, 406] width 22 height 14
type input "$0.593"
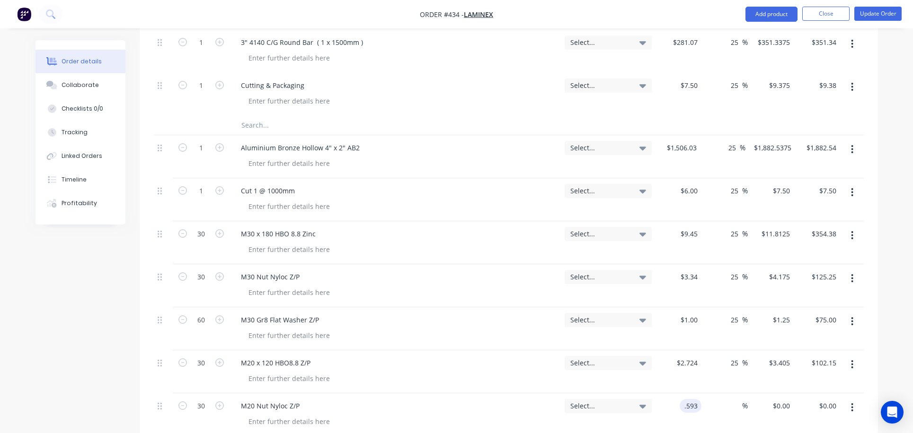
type input "$0.593"
click at [836, 399] on input "17.79" at bounding box center [827, 406] width 26 height 14
type input "17.81"
type input "0.12"
type input "$0.5937"
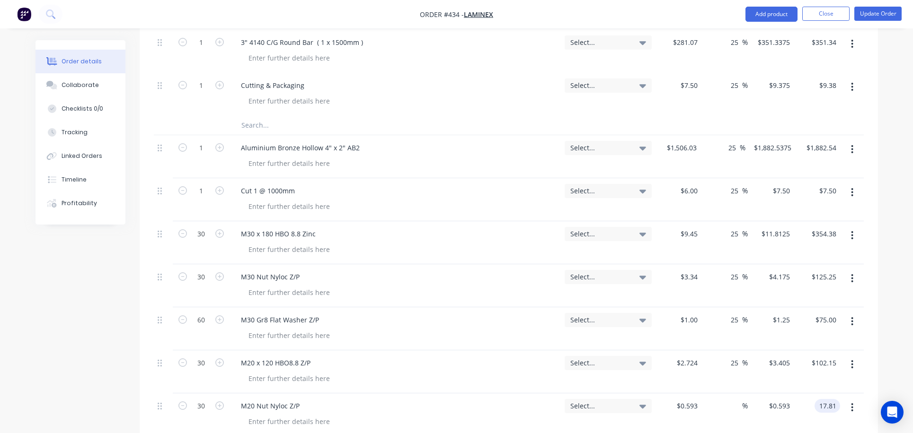
type input "$17.81"
click at [732, 399] on input "0.12" at bounding box center [733, 406] width 18 height 14
drag, startPoint x: 741, startPoint y: 380, endPoint x: 723, endPoint y: 378, distance: 18.1
click at [723, 399] on div "0.12 0.12 %" at bounding box center [733, 406] width 27 height 14
type input "25"
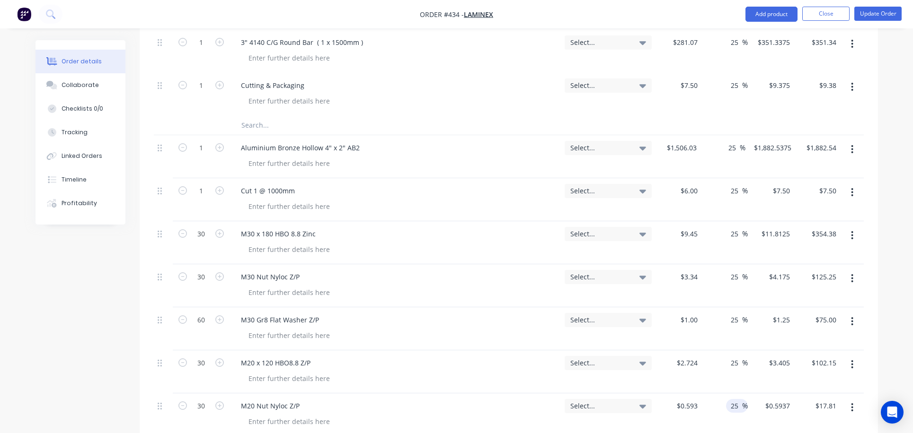
type input "0.7413"
type input "$22.24"
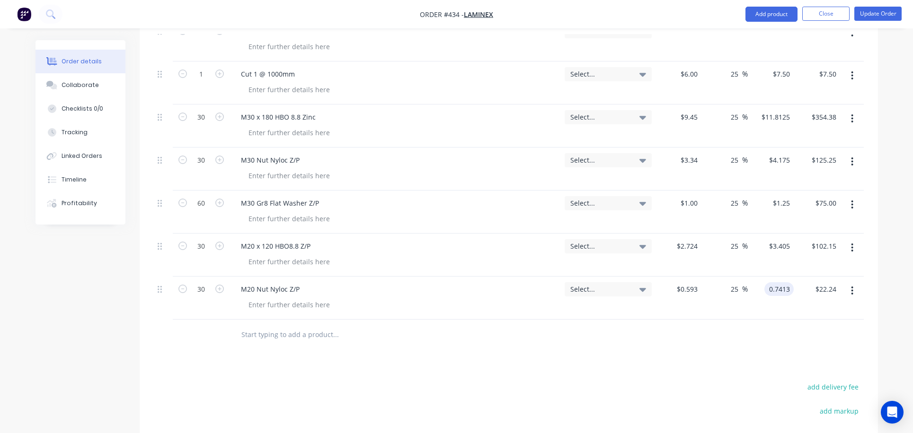
scroll to position [581, 0]
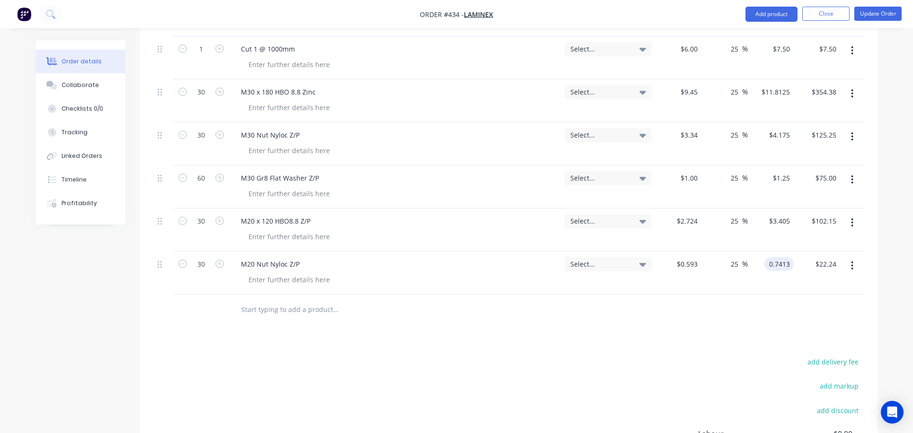
type input "25.01"
type input "$0.7413"
click at [267, 300] on input "text" at bounding box center [335, 309] width 189 height 19
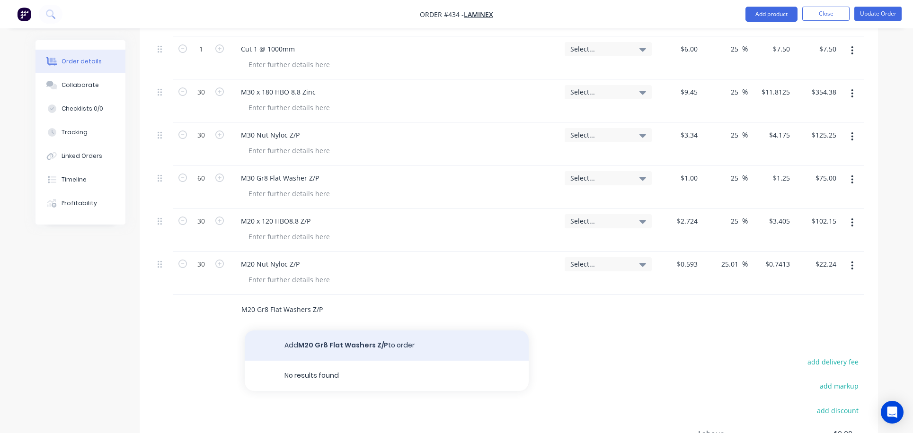
type input "M20 Gr8 Flat Washers Z/P"
click at [329, 331] on button "Add M20 Gr8 Flat Washers Z/P to order" at bounding box center [387, 346] width 284 height 30
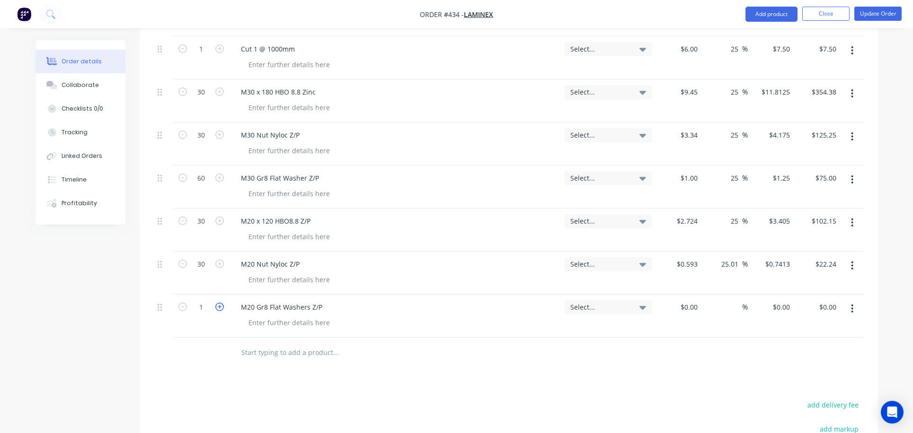
click at [222, 303] on icon "button" at bounding box center [219, 307] width 9 height 9
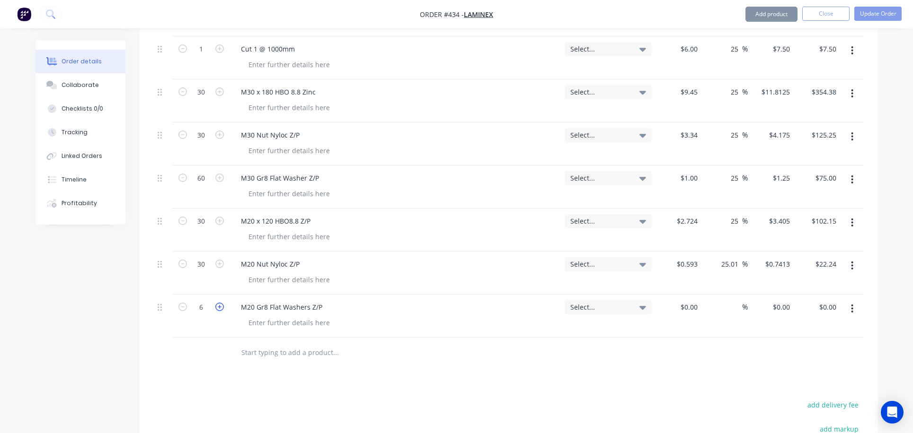
click at [222, 303] on icon "button" at bounding box center [219, 307] width 9 height 9
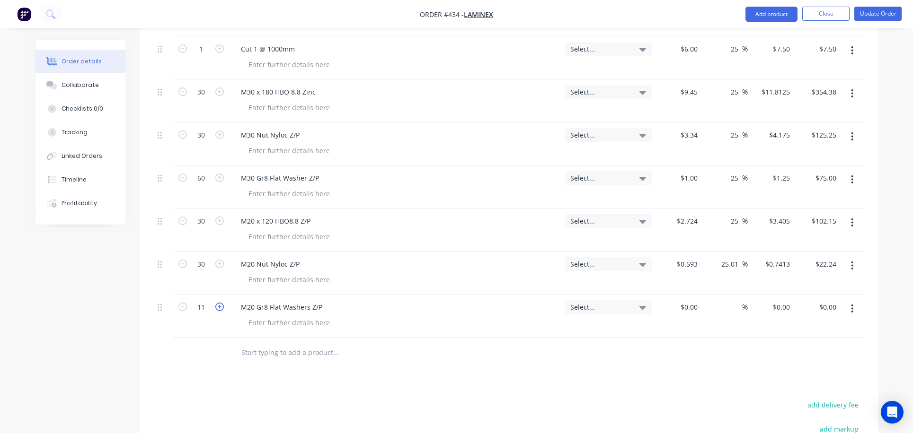
click at [222, 303] on icon "button" at bounding box center [219, 307] width 9 height 9
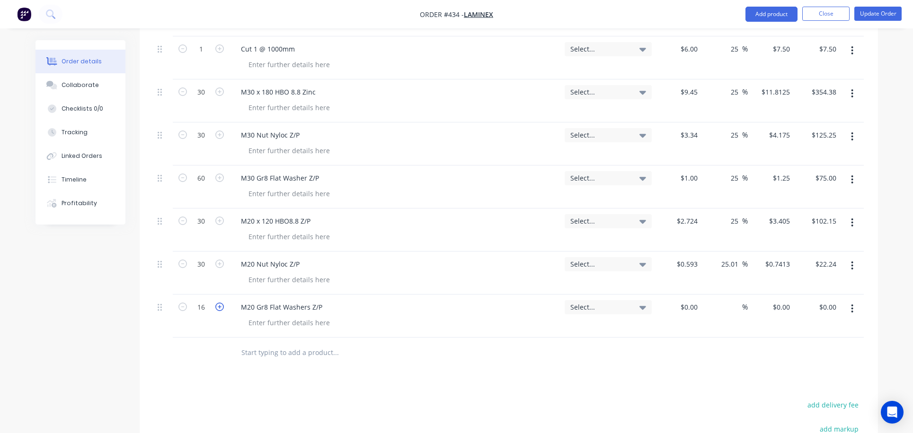
click at [222, 303] on icon "button" at bounding box center [219, 307] width 9 height 9
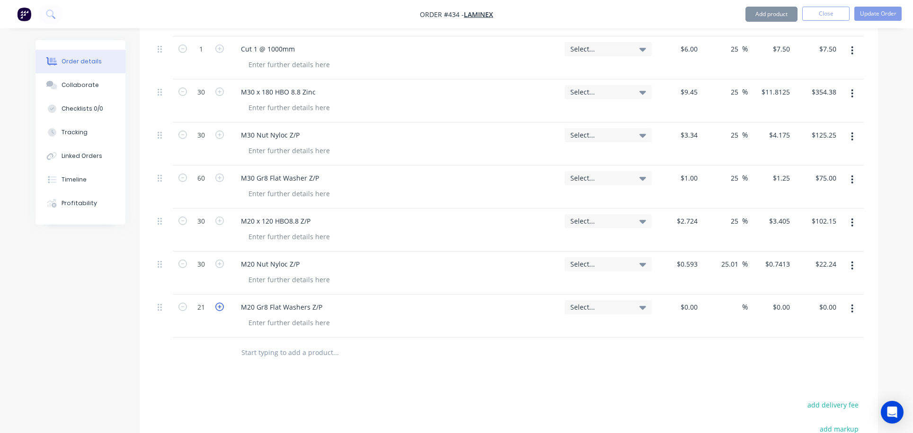
click at [222, 303] on icon "button" at bounding box center [219, 307] width 9 height 9
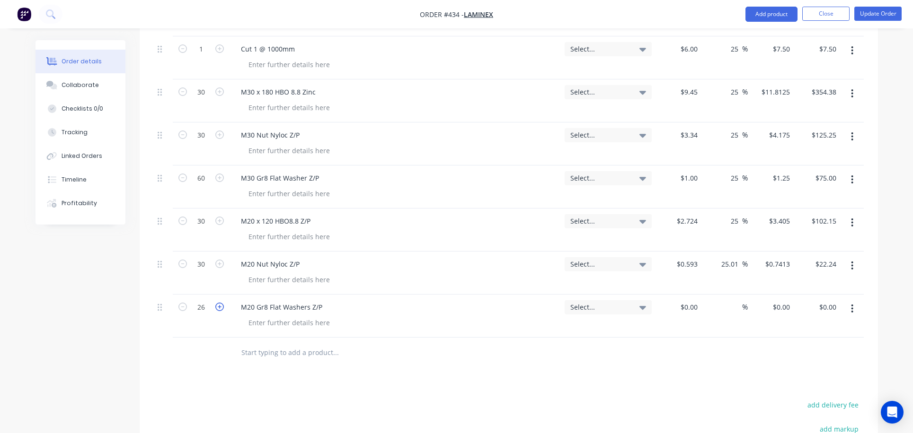
click at [222, 303] on icon "button" at bounding box center [219, 307] width 9 height 9
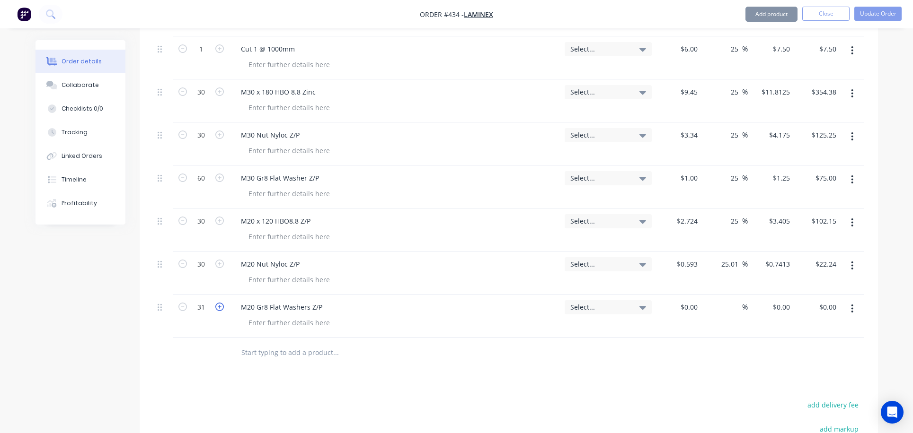
click at [222, 303] on icon "button" at bounding box center [219, 307] width 9 height 9
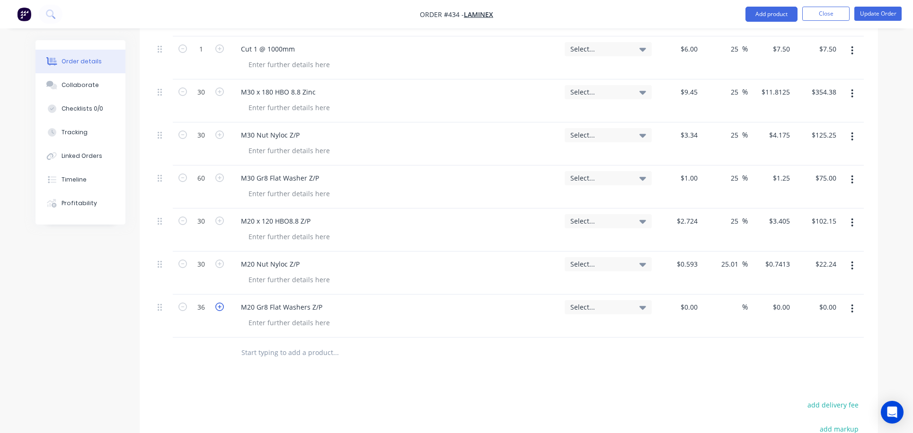
click at [222, 303] on icon "button" at bounding box center [219, 307] width 9 height 9
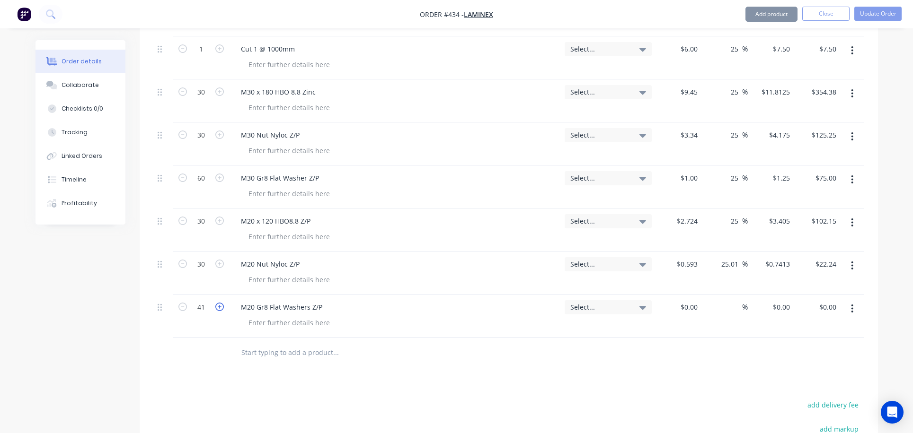
click at [222, 303] on icon "button" at bounding box center [219, 307] width 9 height 9
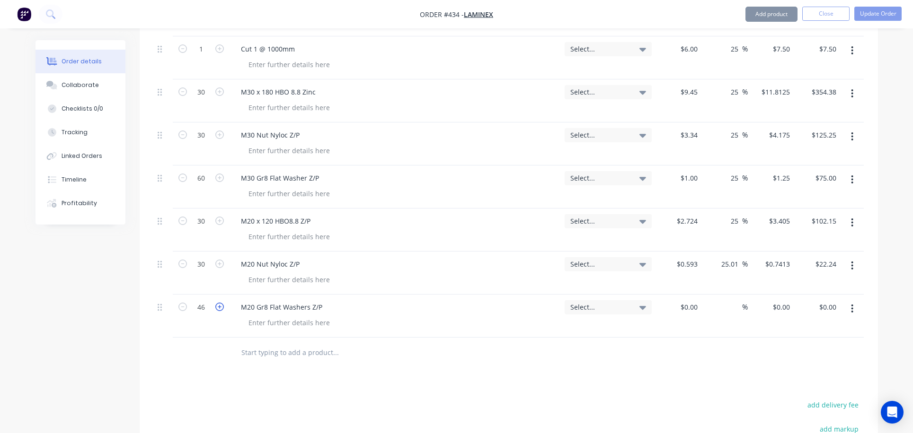
click at [222, 303] on icon "button" at bounding box center [219, 307] width 9 height 9
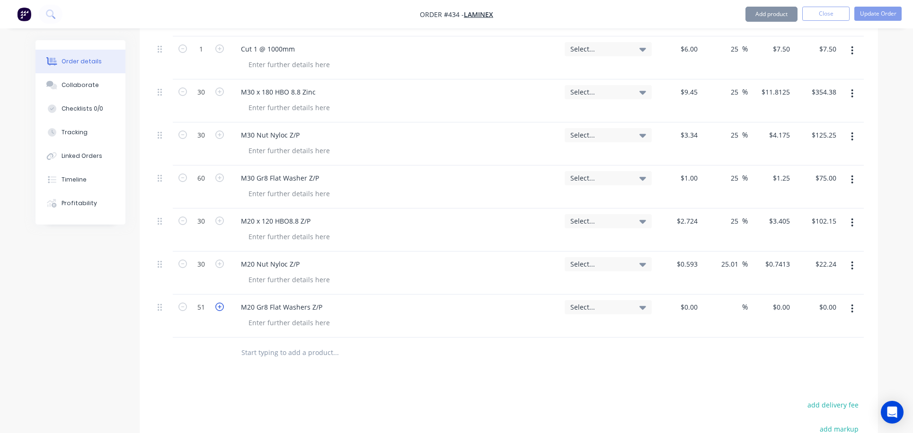
click at [222, 303] on icon "button" at bounding box center [219, 307] width 9 height 9
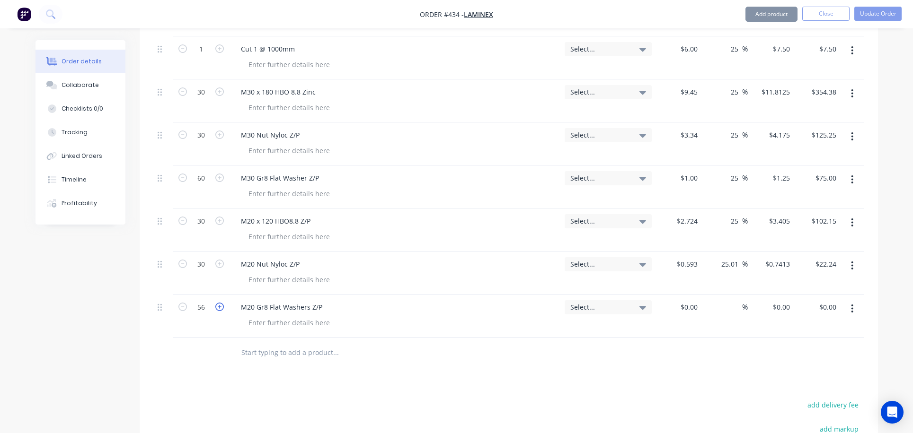
click at [222, 303] on icon "button" at bounding box center [219, 307] width 9 height 9
type input "60"
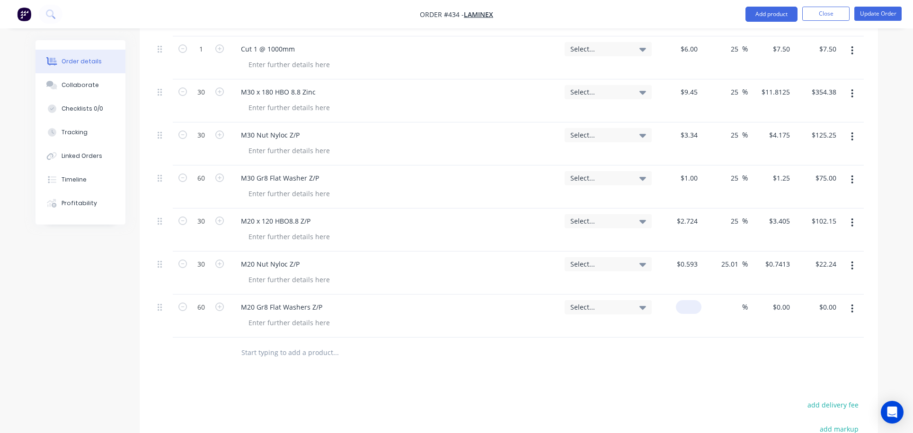
click at [696, 300] on input at bounding box center [690, 307] width 22 height 14
type input "$0.266"
click at [835, 300] on input "15.96" at bounding box center [827, 307] width 26 height 14
type input "15.97"
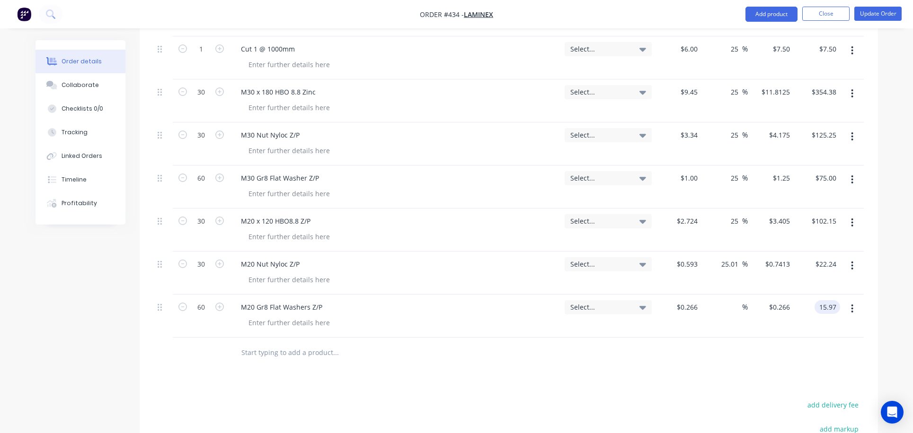
type input "0.08"
type input "$0.2662"
type input "$15.97"
click at [737, 300] on input "0.08" at bounding box center [733, 307] width 18 height 14
type input "0"
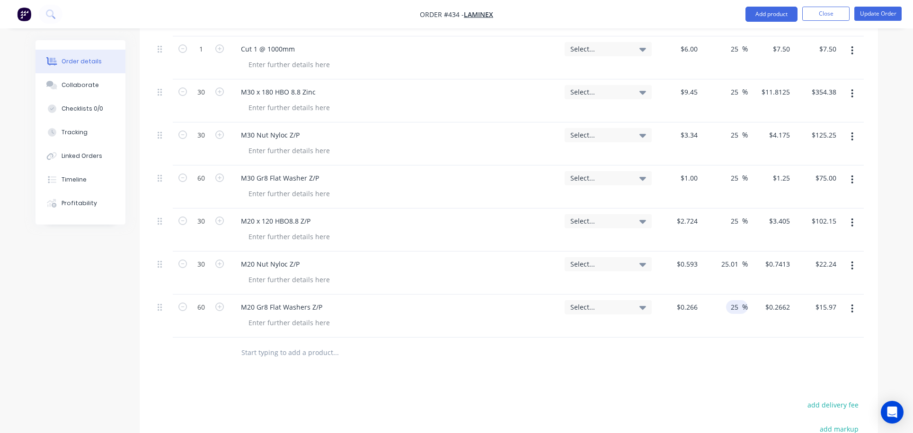
type input "25"
type input "0.3325"
type input "$19.95"
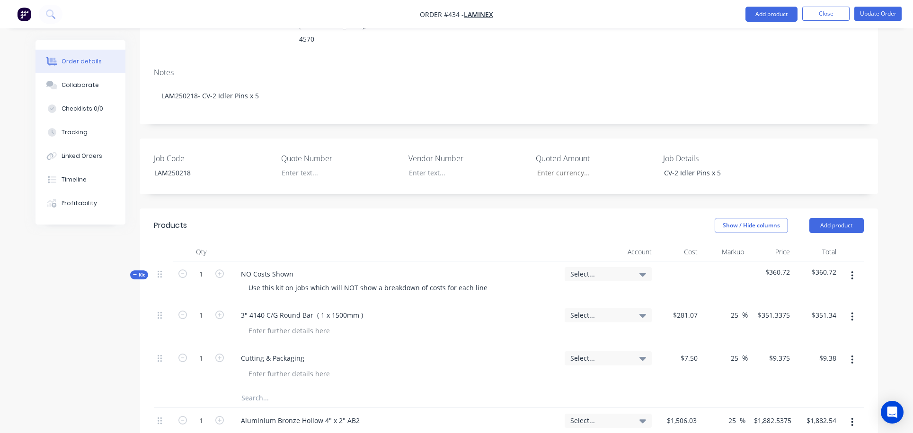
scroll to position [155, 0]
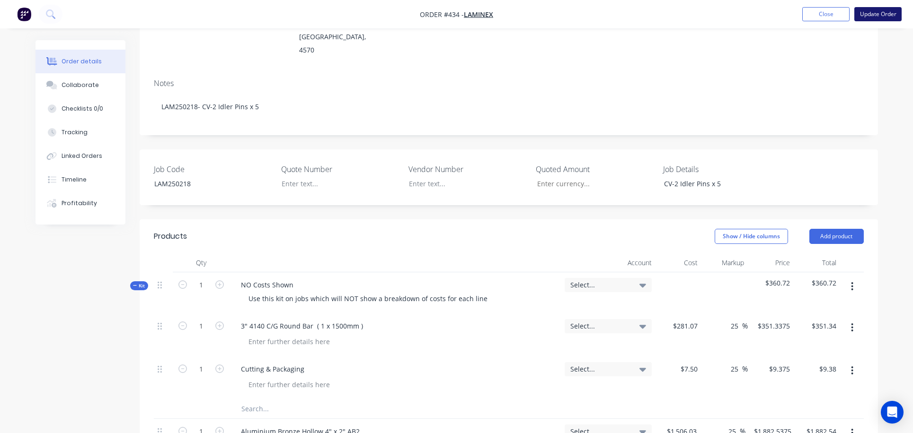
type input "$0.3325"
click at [873, 17] on button "Update Order" at bounding box center [877, 14] width 47 height 14
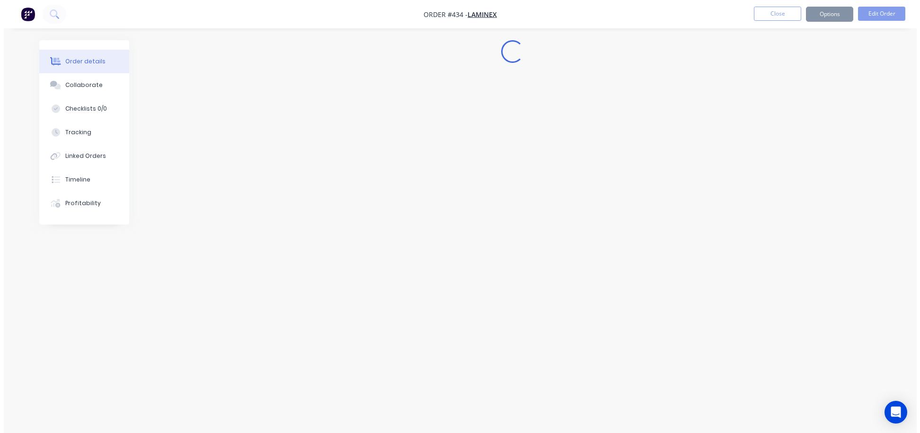
scroll to position [0, 0]
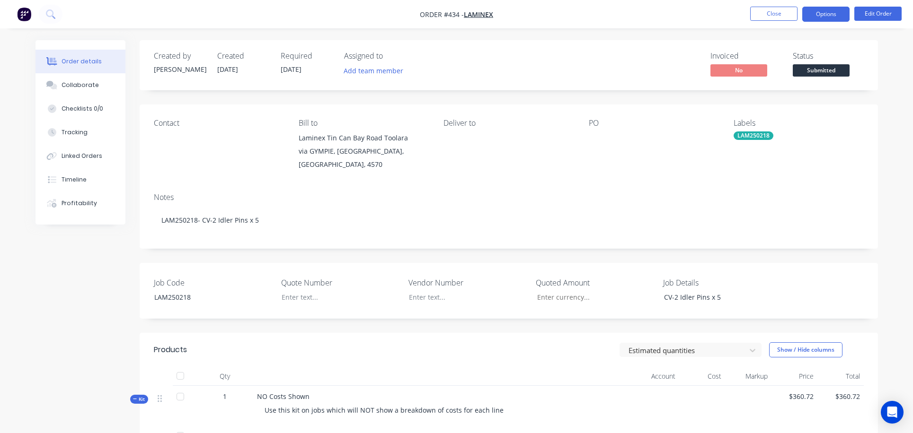
click at [828, 18] on button "Options" at bounding box center [825, 14] width 47 height 15
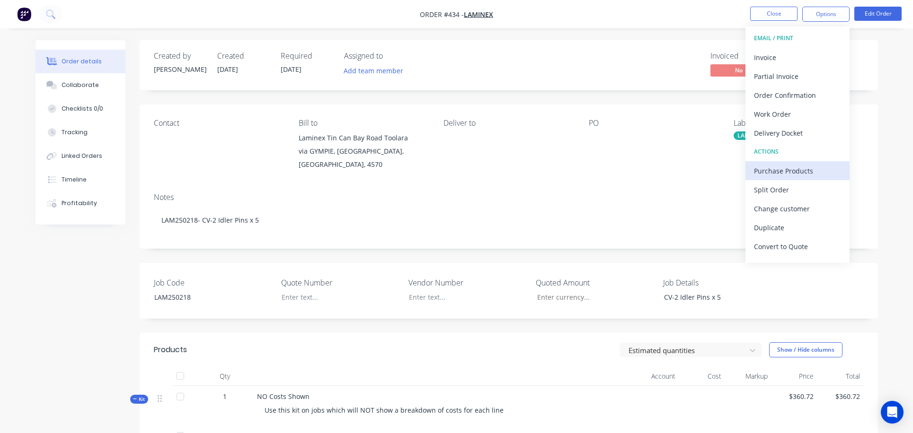
click at [766, 172] on div "Purchase Products" at bounding box center [797, 171] width 87 height 14
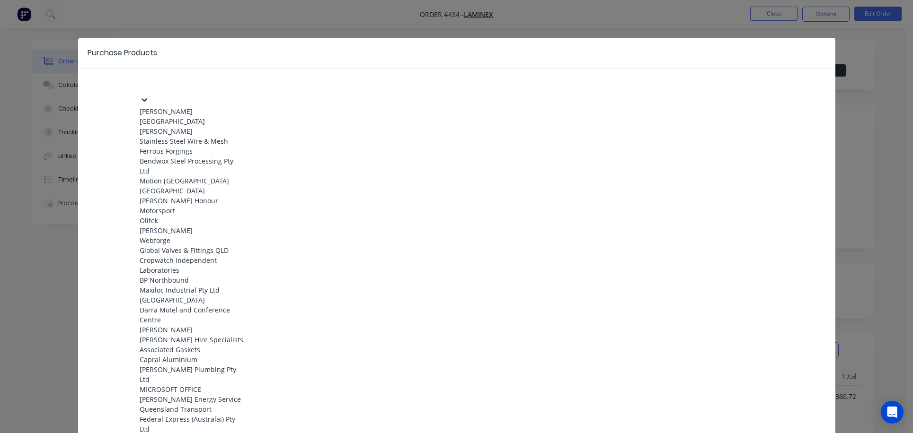
click at [163, 86] on div at bounding box center [210, 84] width 136 height 12
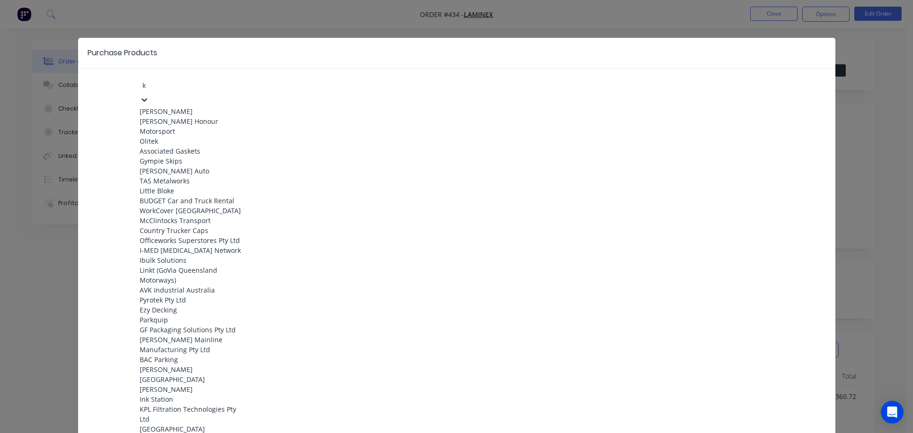
type input "kj"
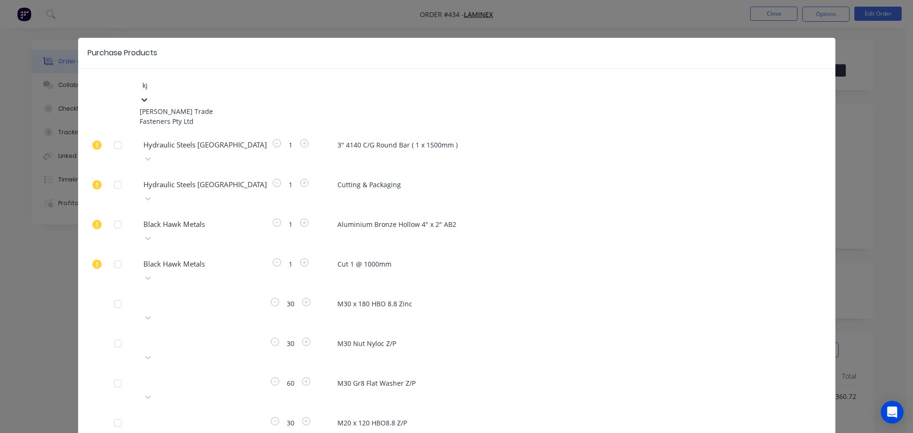
click at [200, 106] on div "[PERSON_NAME] Trade Fasteners Pty Ltd" at bounding box center [192, 116] width 104 height 20
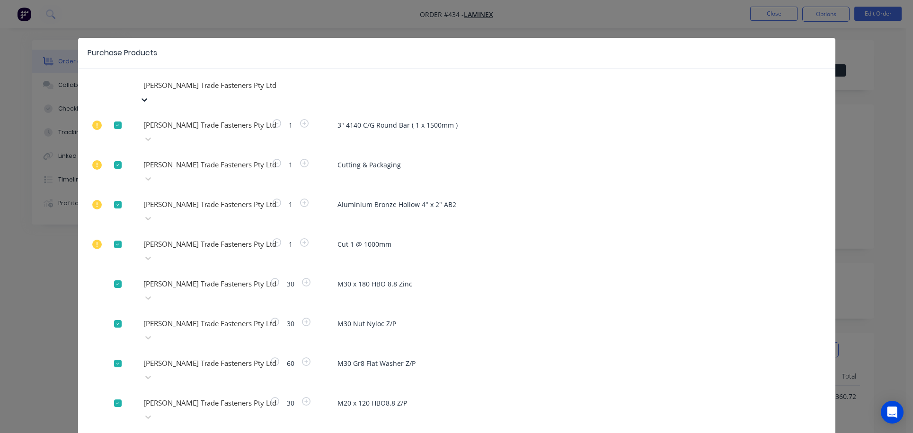
click at [115, 116] on div at bounding box center [117, 125] width 19 height 19
click at [112, 156] on div at bounding box center [117, 165] width 19 height 19
click at [114, 195] on div at bounding box center [117, 204] width 19 height 19
click at [113, 235] on div at bounding box center [117, 244] width 19 height 19
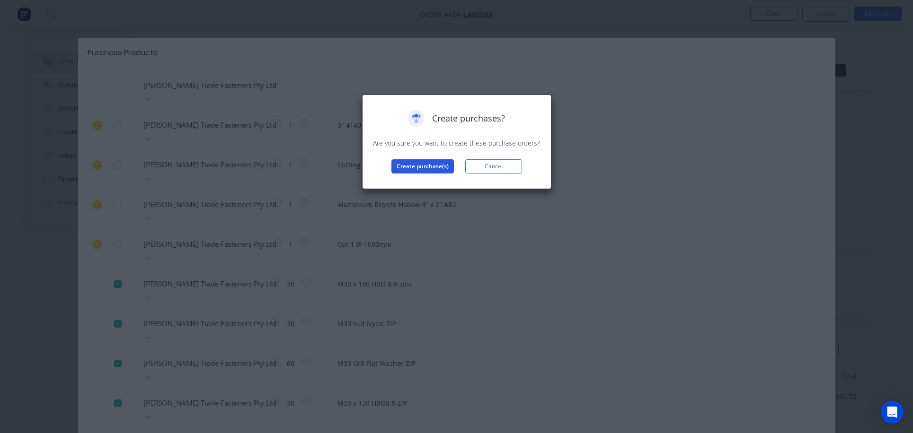
click at [427, 166] on button "Create purchase(s)" at bounding box center [422, 166] width 62 height 14
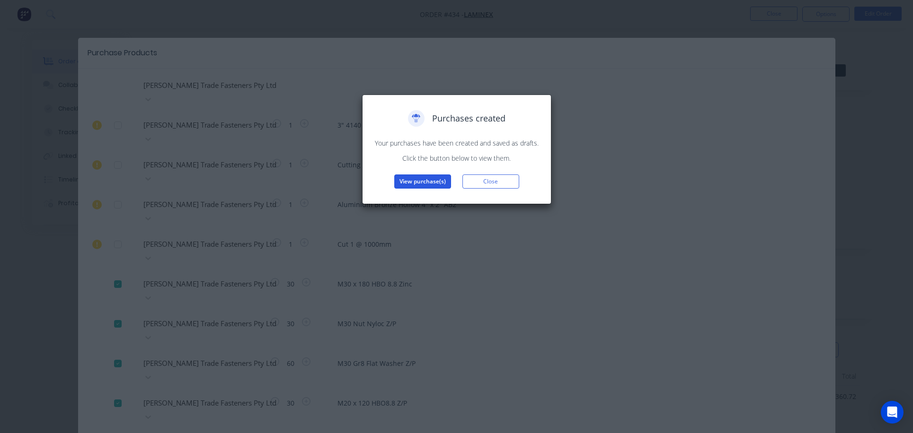
click at [423, 182] on button "View purchase(s)" at bounding box center [422, 182] width 57 height 14
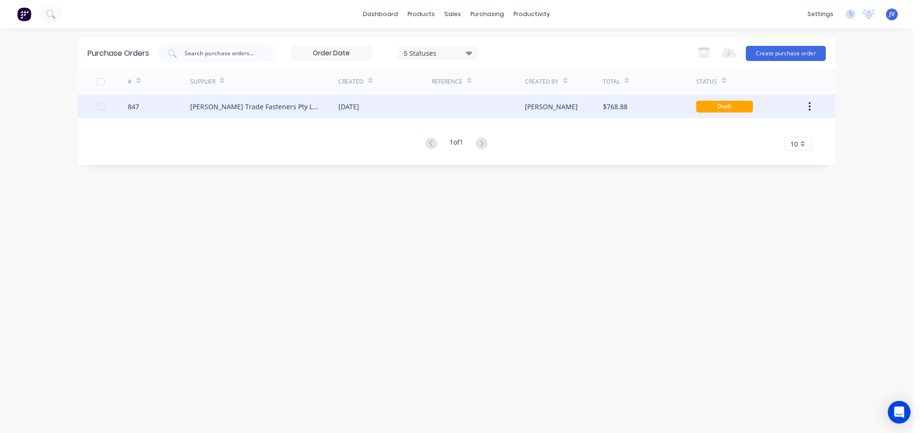
click at [133, 108] on div "847" at bounding box center [133, 107] width 11 height 10
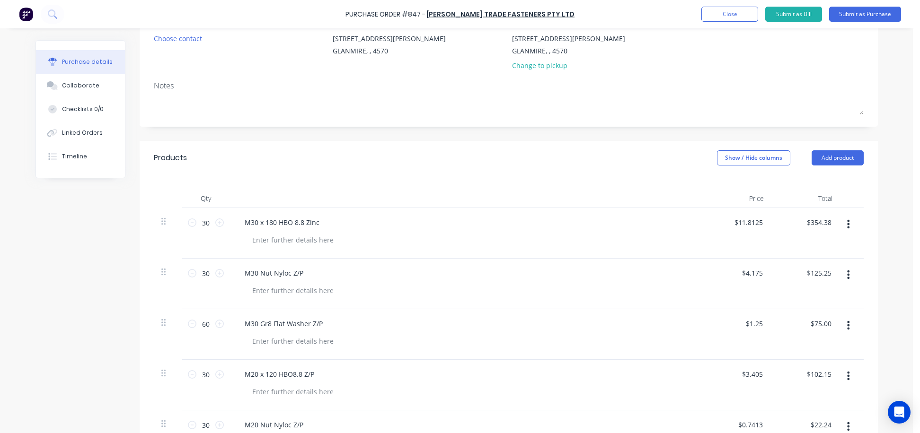
scroll to position [95, 0]
click at [759, 222] on input "11.81" at bounding box center [754, 222] width 22 height 14
drag, startPoint x: 760, startPoint y: 222, endPoint x: 736, endPoint y: 225, distance: 23.8
click at [736, 225] on div "11.81 11.81" at bounding box center [737, 233] width 69 height 51
type input "$9.45"
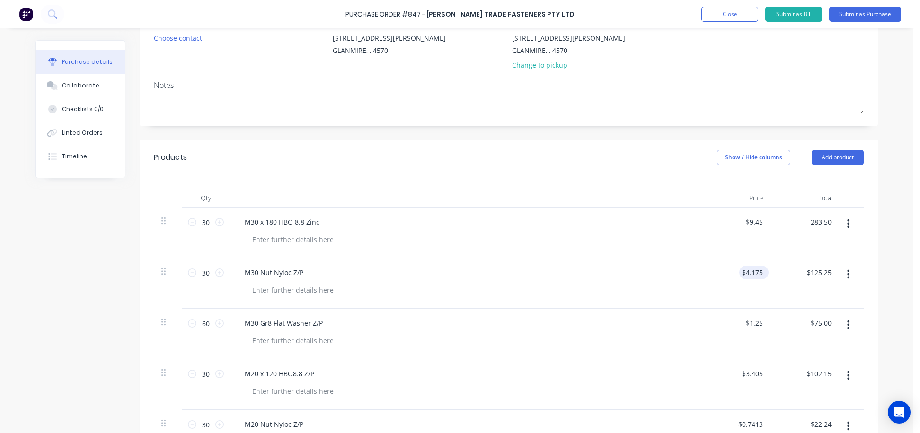
type input "$283.50"
click at [761, 273] on div "$4.175 $4.175" at bounding box center [753, 273] width 29 height 14
drag, startPoint x: 759, startPoint y: 273, endPoint x: 745, endPoint y: 275, distance: 14.3
click at [747, 275] on input "4.18" at bounding box center [756, 273] width 18 height 14
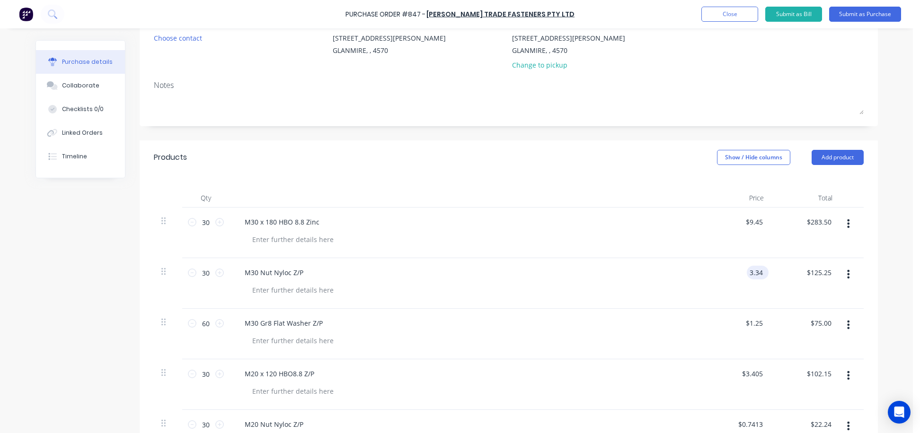
type input "$3.34"
type input "$100.20"
click at [762, 322] on div "$1.25 $1.25" at bounding box center [756, 324] width 26 height 14
drag, startPoint x: 760, startPoint y: 323, endPoint x: 744, endPoint y: 326, distance: 16.3
click at [747, 326] on input "1.25" at bounding box center [756, 324] width 18 height 14
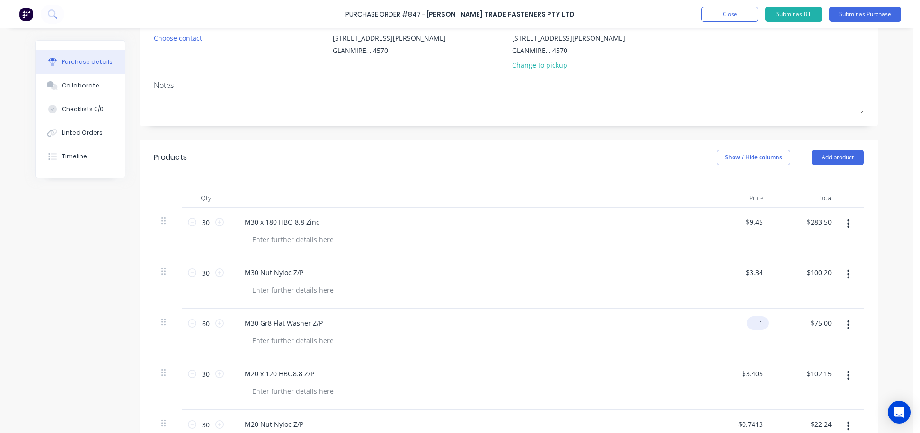
type input "$1.00"
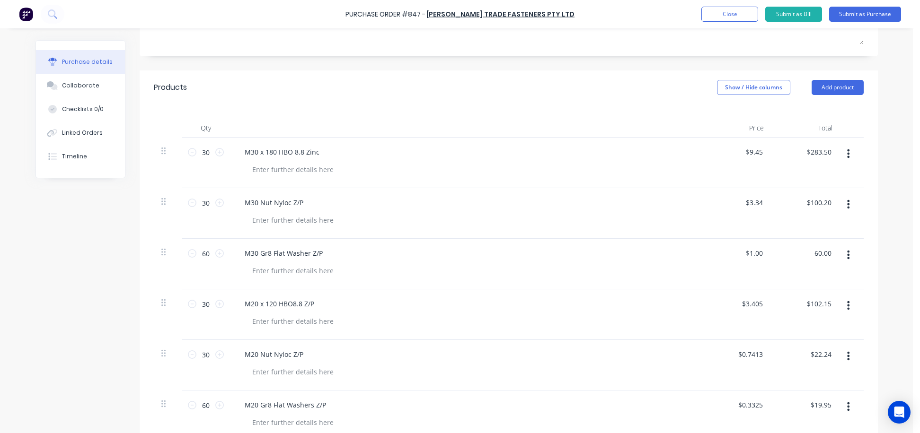
scroll to position [189, 0]
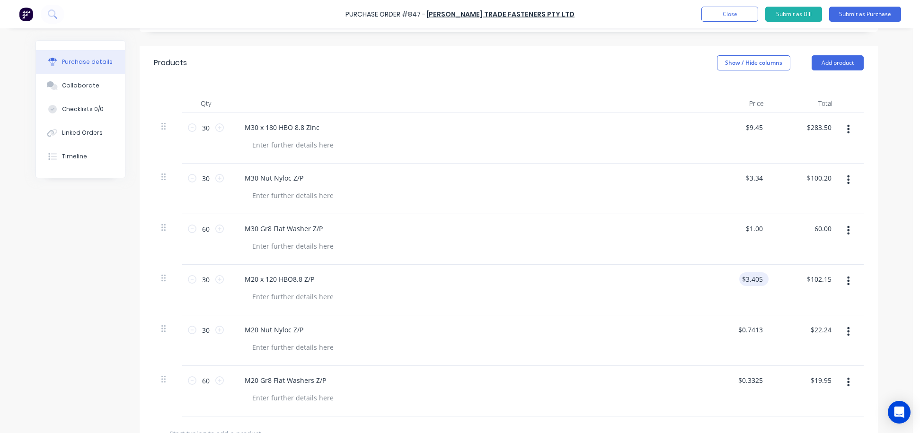
type input "$60.00"
click at [759, 281] on input "3.41" at bounding box center [756, 280] width 18 height 14
drag, startPoint x: 760, startPoint y: 280, endPoint x: 740, endPoint y: 280, distance: 20.8
click at [740, 280] on div "3.41 3.41" at bounding box center [737, 290] width 69 height 51
type input "$2.72"
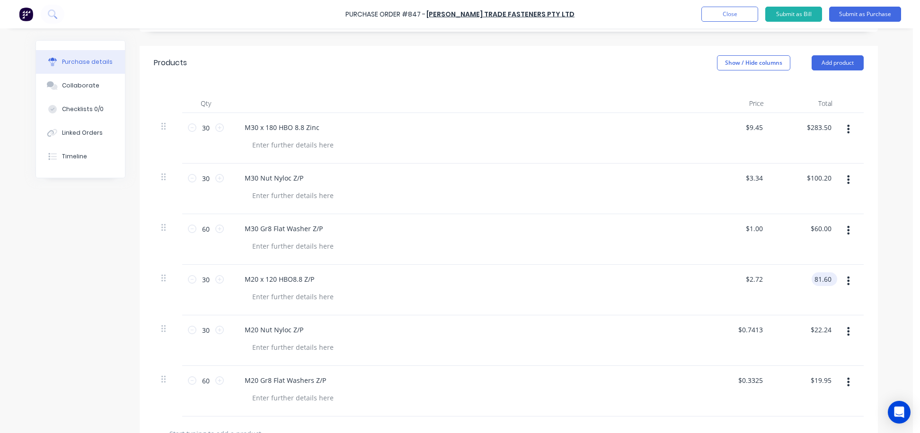
click at [828, 280] on input "81.60" at bounding box center [822, 280] width 22 height 14
type input "81.72"
type input "$2.724"
type input "$81.72"
click at [760, 328] on input "0.74" at bounding box center [749, 330] width 29 height 14
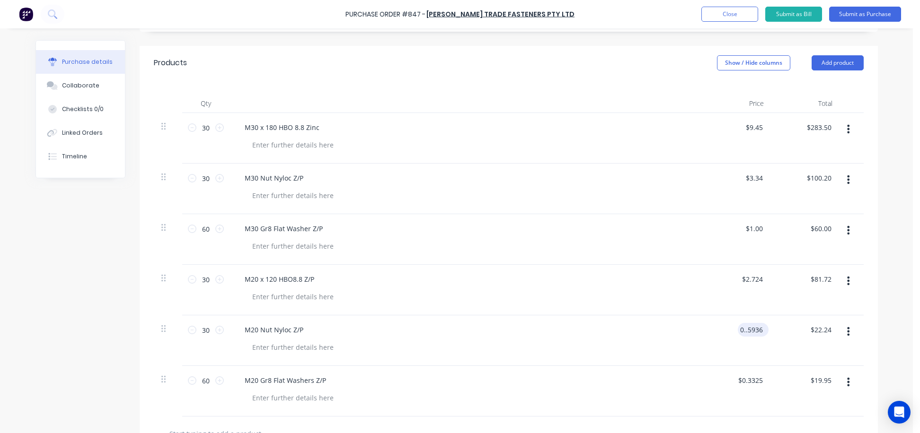
type input "$0.7413"
type input "22.24"
type input "0.74"
type input "$22.24"
drag, startPoint x: 758, startPoint y: 330, endPoint x: 743, endPoint y: 333, distance: 15.5
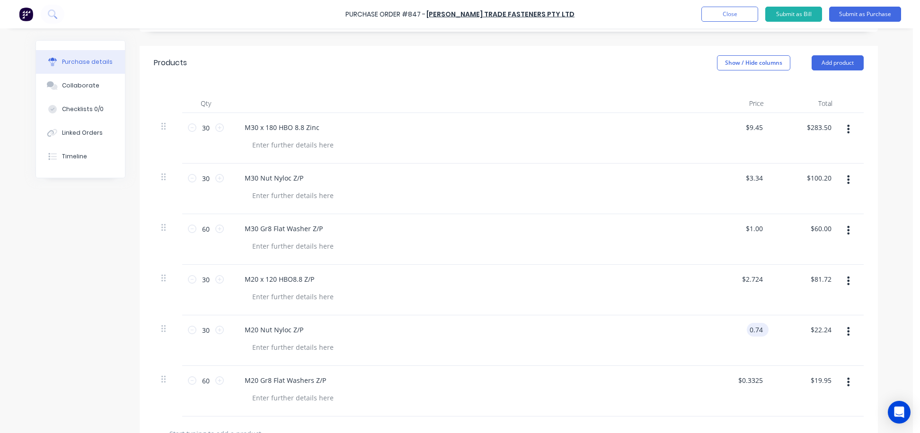
click at [747, 333] on input "0.74" at bounding box center [756, 330] width 18 height 14
type input "$0.59"
type input "17.81"
type input "$0.5937"
type input "$17.81"
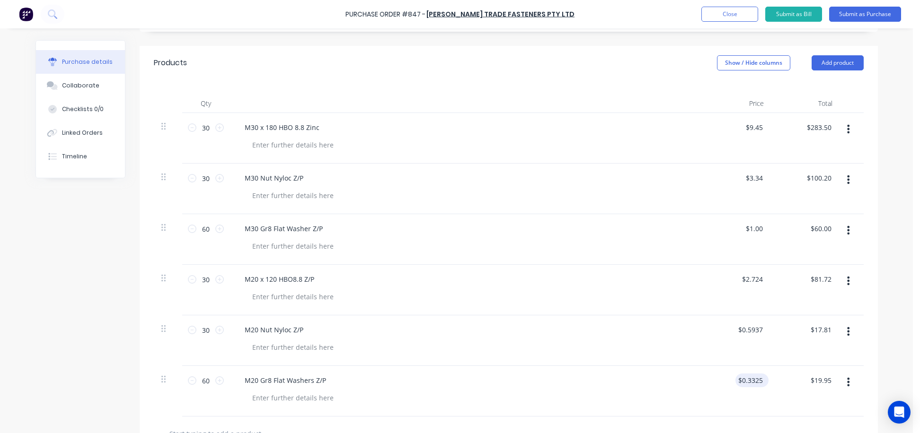
click at [763, 381] on div "$0.3325 $0.3325" at bounding box center [751, 381] width 33 height 14
click at [760, 384] on input "0.33" at bounding box center [749, 381] width 29 height 14
type input "$0.27"
type input "1"
type input "15.97"
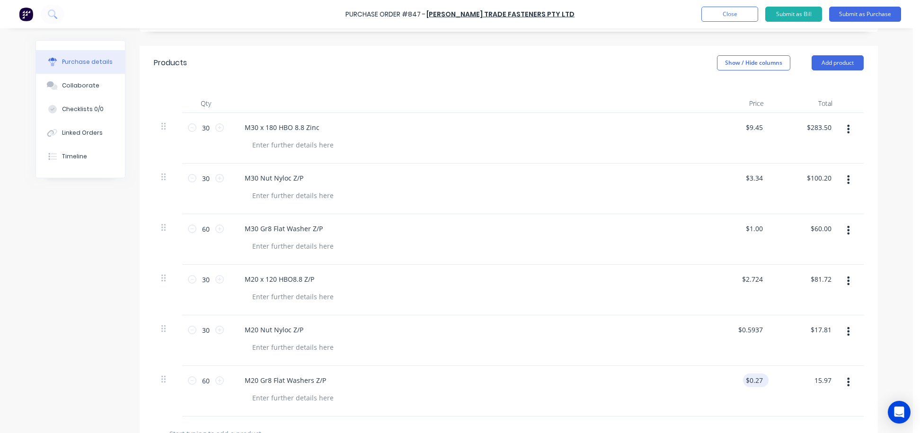
type input "$0.2662"
type input "$15.97"
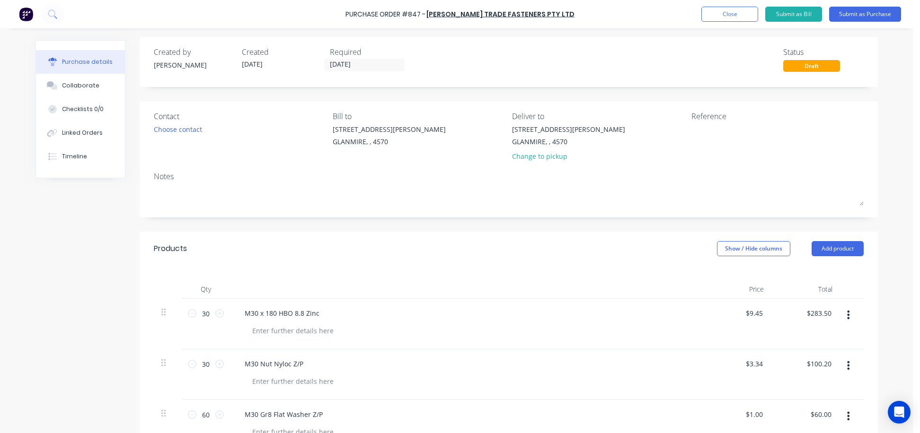
scroll to position [0, 0]
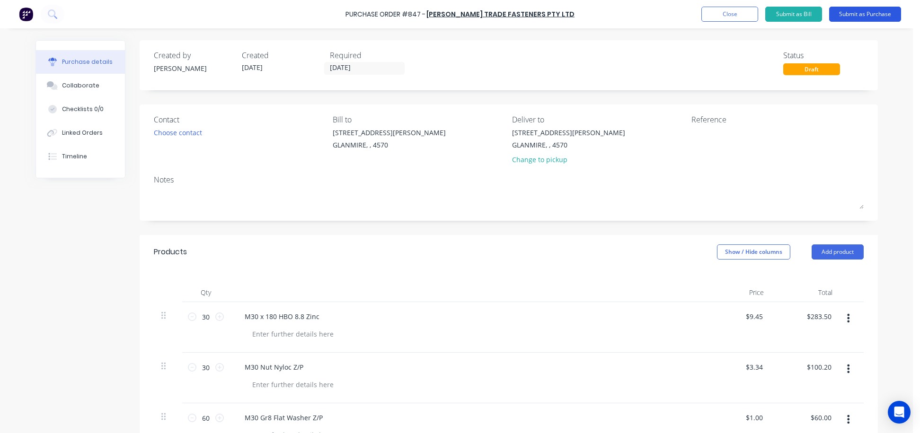
click at [863, 13] on button "Submit as Purchase" at bounding box center [865, 14] width 72 height 15
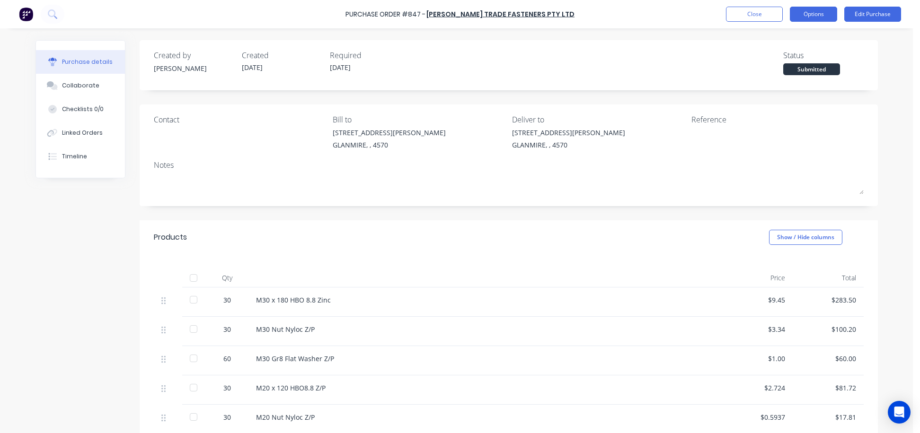
click at [803, 12] on button "Options" at bounding box center [813, 14] width 47 height 15
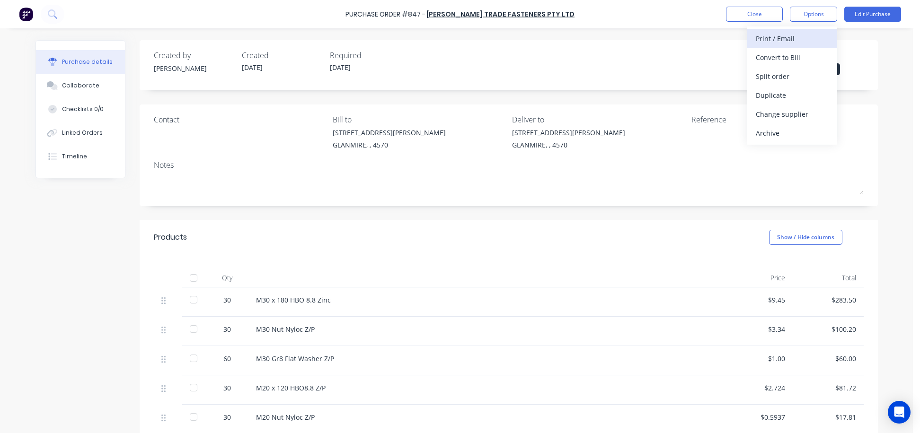
click at [774, 38] on div "Print / Email" at bounding box center [792, 39] width 73 height 14
click at [771, 56] on div "With pricing" at bounding box center [792, 58] width 73 height 14
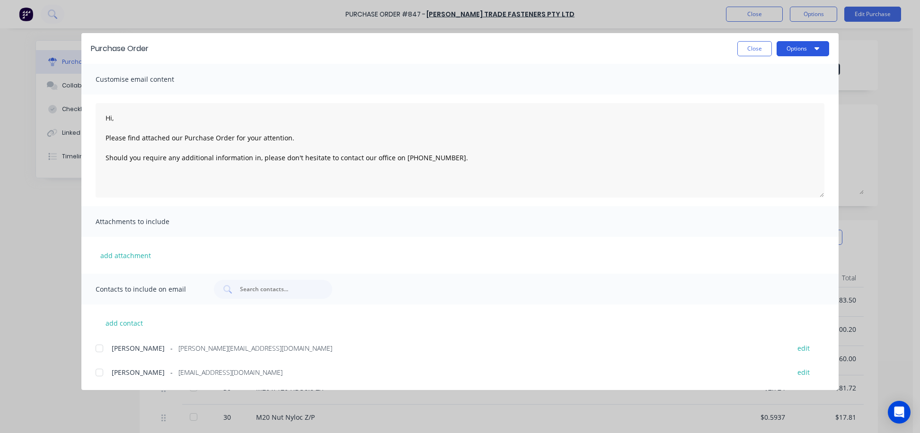
click at [809, 50] on button "Options" at bounding box center [802, 48] width 53 height 15
click at [765, 91] on div "Print" at bounding box center [784, 92] width 73 height 14
click at [761, 52] on button "Close" at bounding box center [754, 48] width 35 height 15
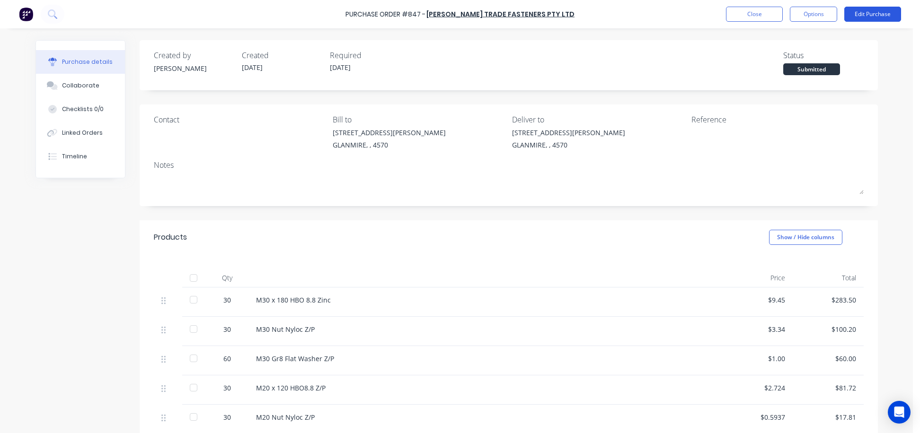
click at [873, 14] on button "Edit Purchase" at bounding box center [872, 14] width 57 height 15
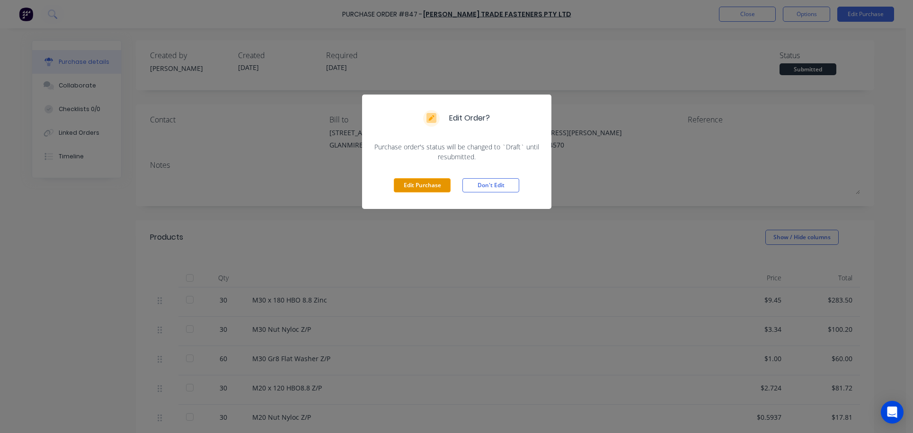
click at [430, 184] on button "Edit Purchase" at bounding box center [422, 185] width 57 height 14
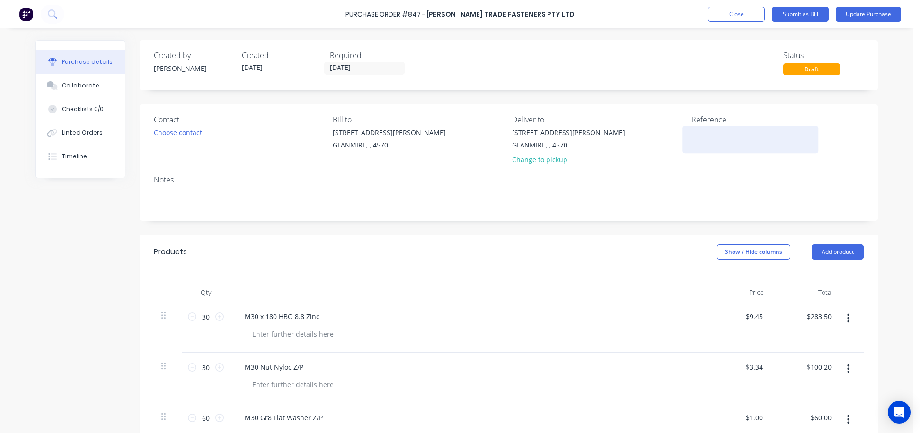
click at [707, 138] on textarea at bounding box center [750, 138] width 118 height 21
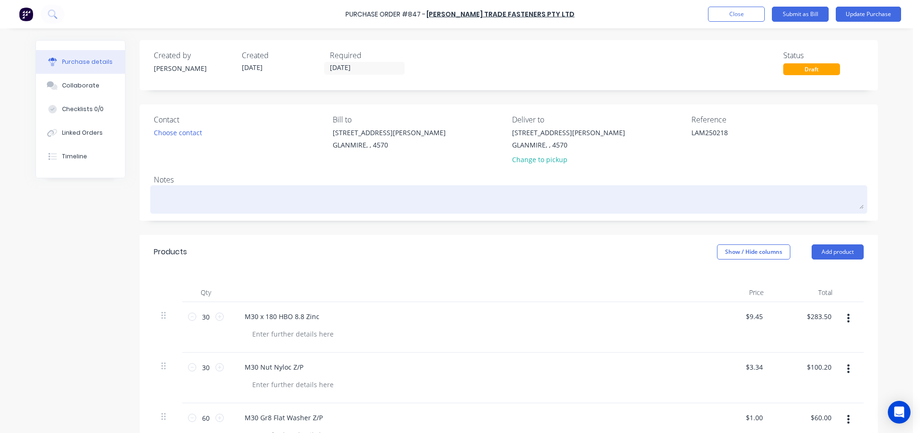
type textarea "LAM250218"
click at [172, 197] on textarea at bounding box center [509, 198] width 710 height 21
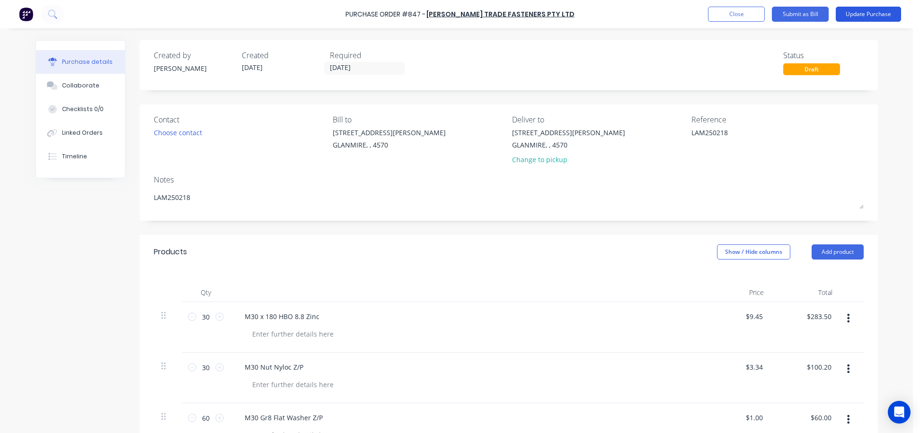
type textarea "LAM250218"
click at [873, 13] on button "Update Purchase" at bounding box center [868, 14] width 65 height 15
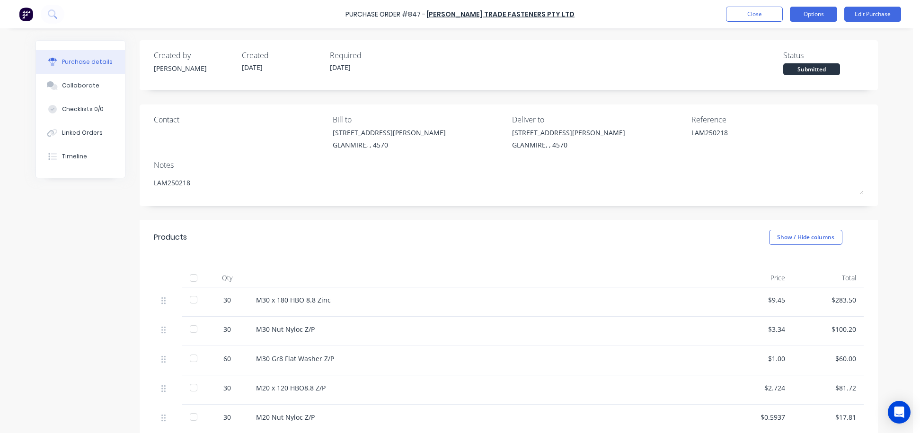
click at [814, 16] on button "Options" at bounding box center [813, 14] width 47 height 15
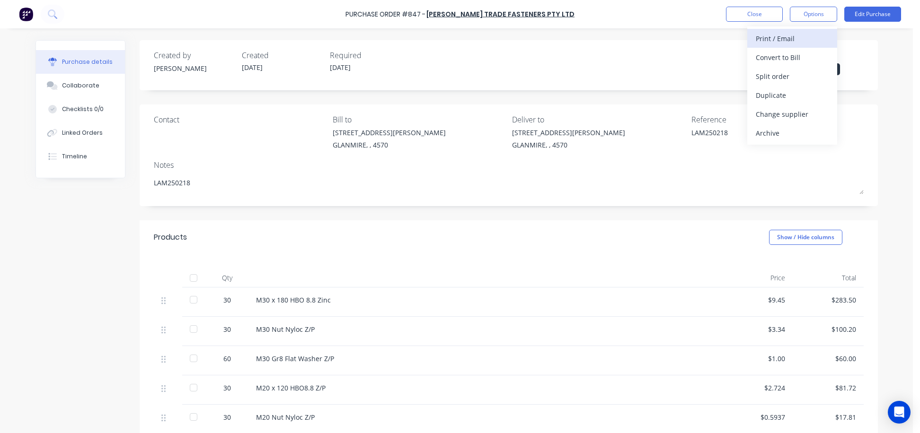
click at [773, 40] on div "Print / Email" at bounding box center [792, 39] width 73 height 14
click at [774, 58] on div "With pricing" at bounding box center [792, 58] width 73 height 14
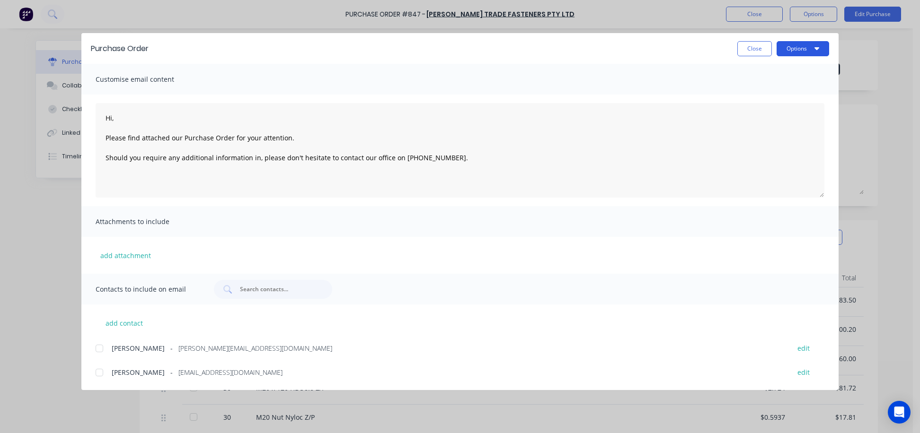
click at [796, 50] on button "Options" at bounding box center [802, 48] width 53 height 15
click at [760, 89] on div "Print" at bounding box center [784, 92] width 73 height 14
click at [755, 47] on button "Close" at bounding box center [754, 48] width 35 height 15
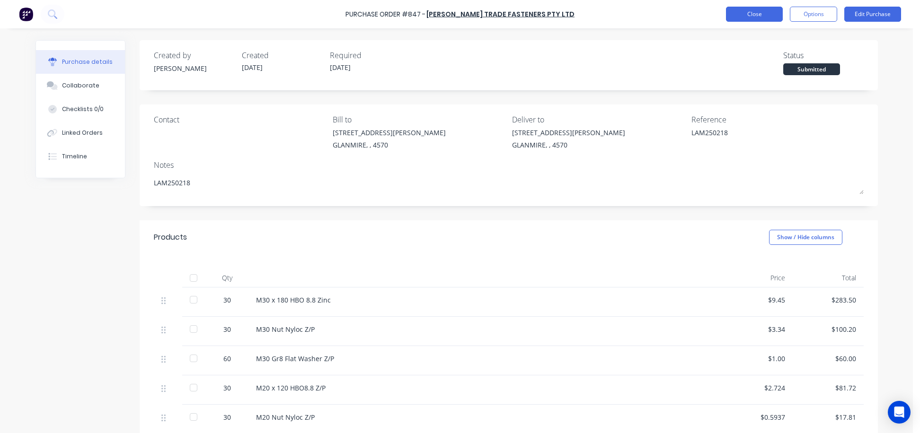
click at [765, 11] on button "Close" at bounding box center [754, 14] width 57 height 15
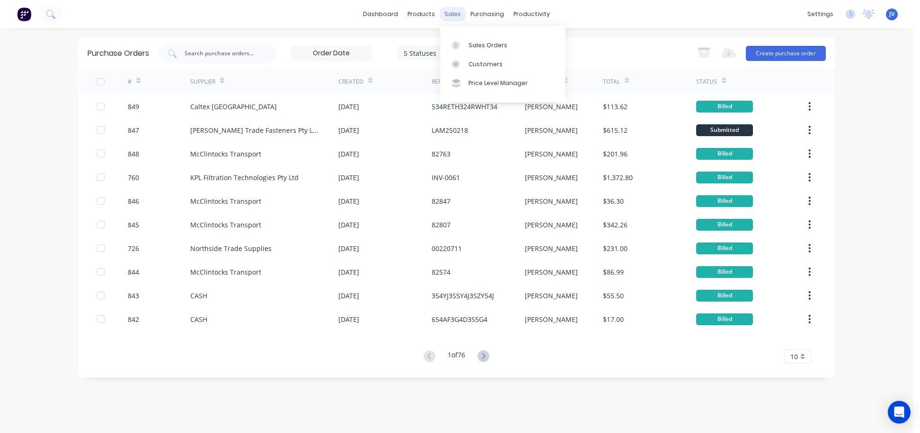
click at [445, 11] on div "sales" at bounding box center [453, 14] width 26 height 14
click at [488, 42] on div "Sales Orders" at bounding box center [487, 45] width 39 height 9
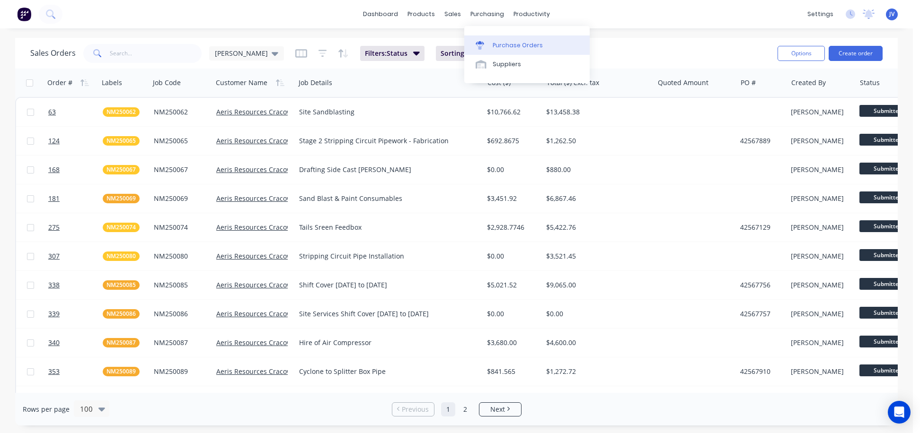
click at [517, 46] on div "Purchase Orders" at bounding box center [518, 45] width 50 height 9
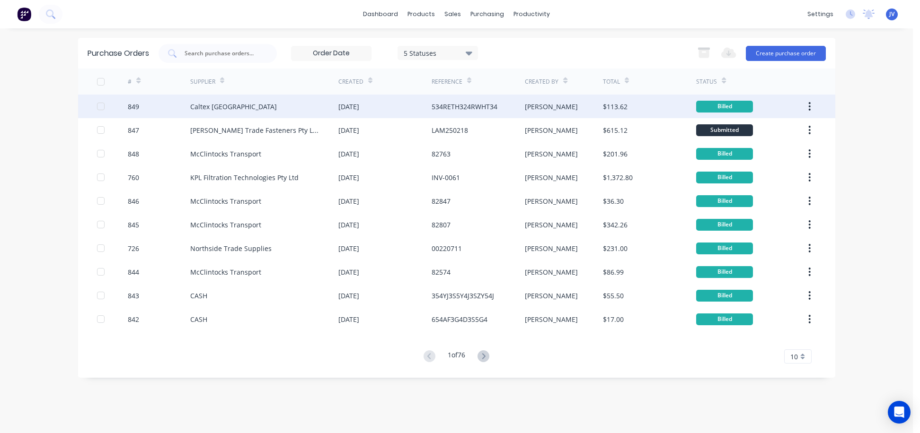
click at [136, 107] on div "849" at bounding box center [133, 107] width 11 height 10
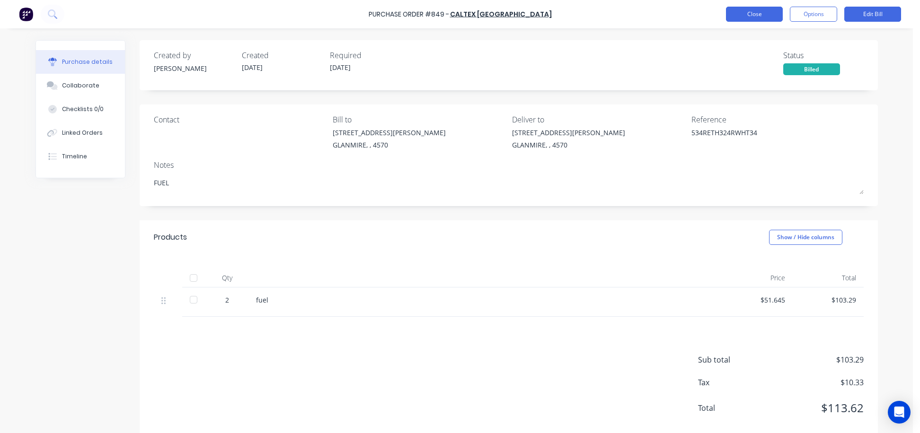
click at [743, 10] on button "Close" at bounding box center [754, 14] width 57 height 15
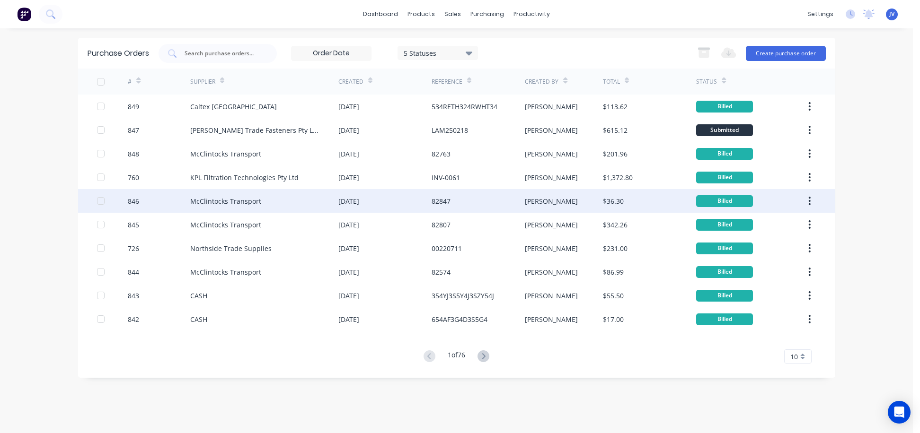
click at [135, 201] on div "846" at bounding box center [133, 201] width 11 height 10
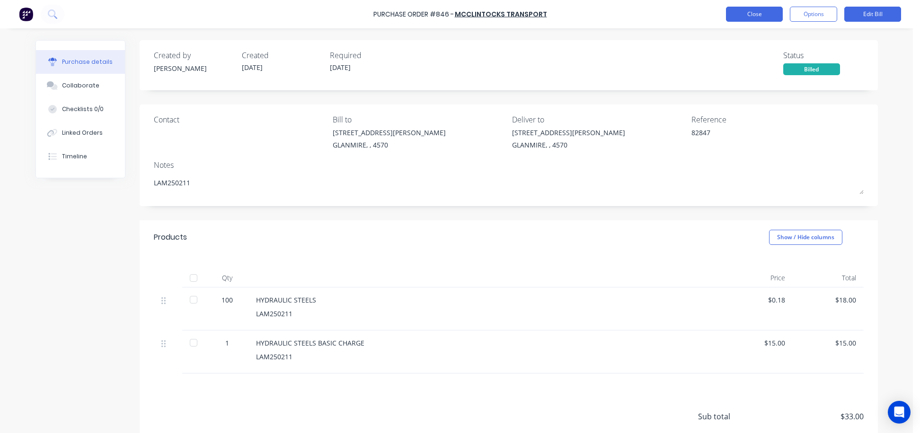
click at [756, 17] on button "Close" at bounding box center [754, 14] width 57 height 15
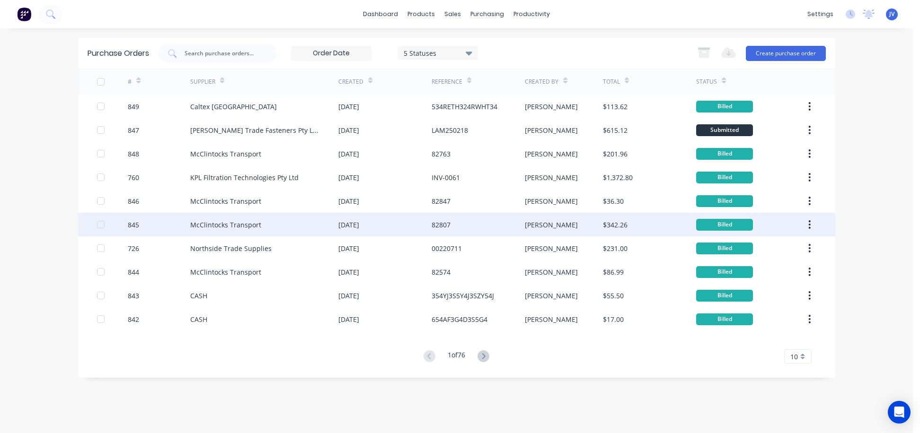
click at [133, 224] on div "845" at bounding box center [133, 225] width 11 height 10
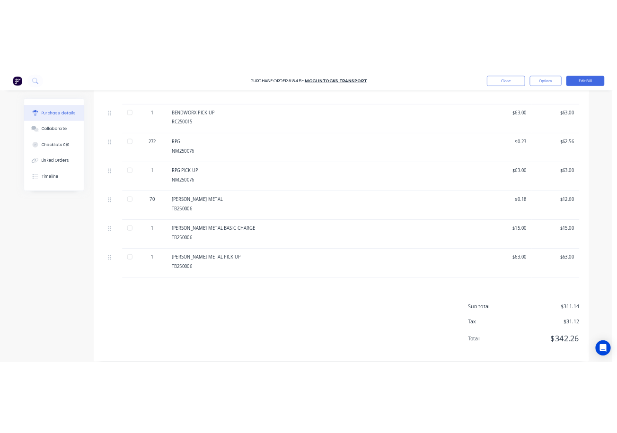
scroll to position [448, 0]
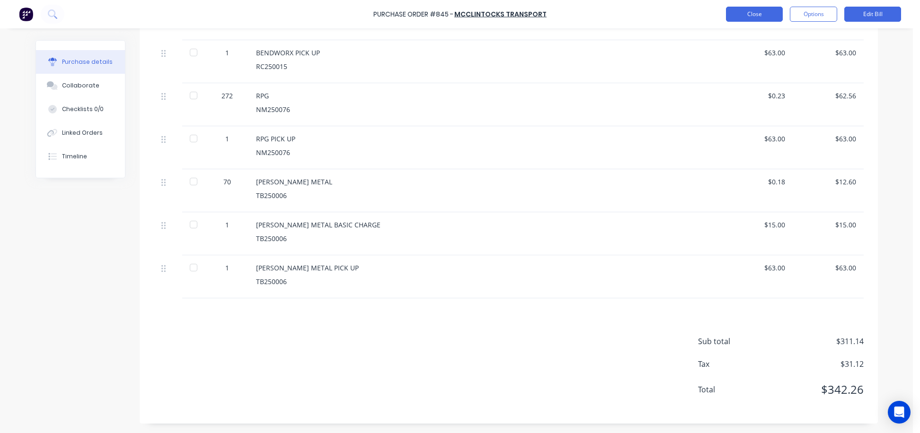
click at [747, 16] on button "Close" at bounding box center [754, 14] width 57 height 15
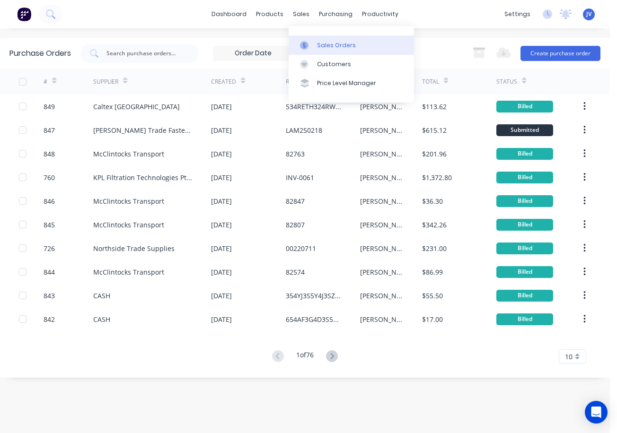
click at [333, 44] on div "Sales Orders" at bounding box center [336, 45] width 39 height 9
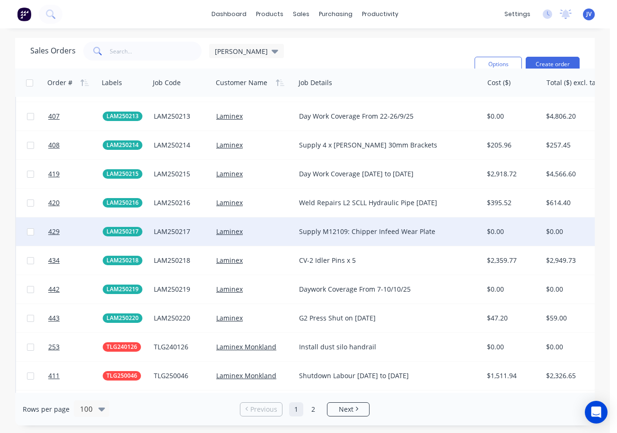
scroll to position [1751, 0]
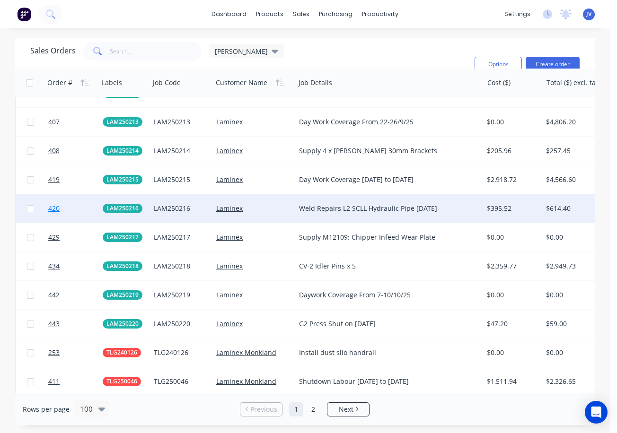
click at [56, 208] on span "420" at bounding box center [53, 208] width 11 height 9
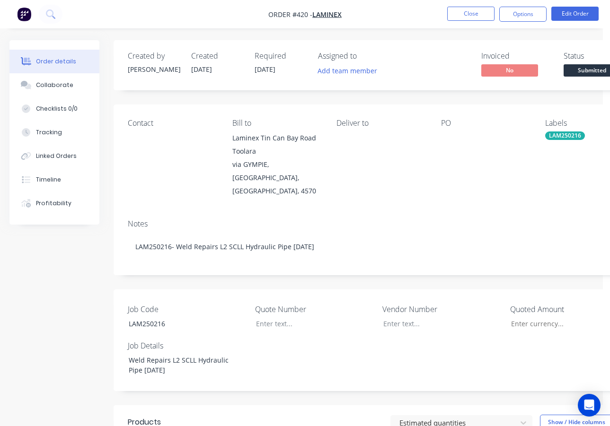
click at [450, 138] on div at bounding box center [485, 138] width 89 height 13
click at [580, 14] on button "Edit Order" at bounding box center [574, 14] width 47 height 14
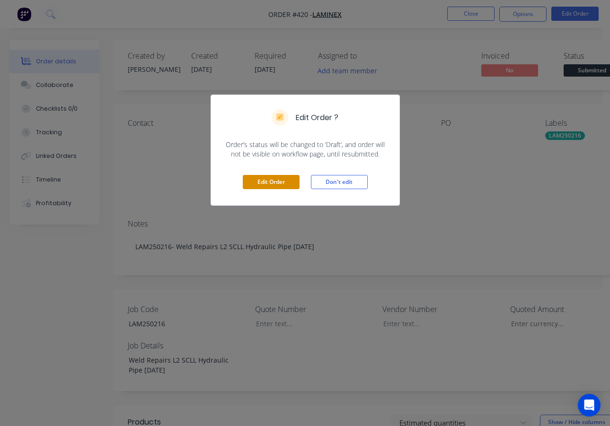
click at [273, 183] on button "Edit Order" at bounding box center [271, 182] width 57 height 14
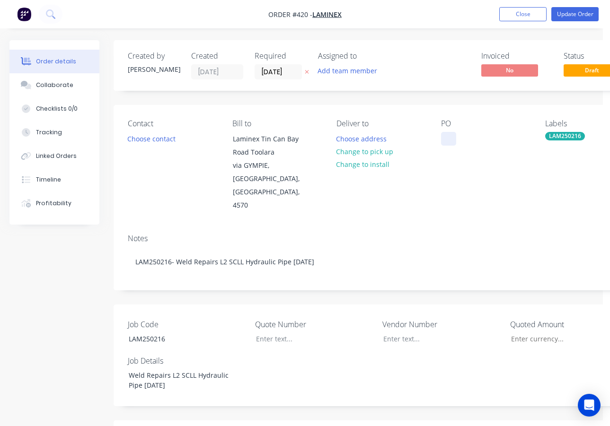
click at [446, 135] on div at bounding box center [448, 139] width 15 height 14
click at [533, 11] on button "Close" at bounding box center [522, 14] width 47 height 14
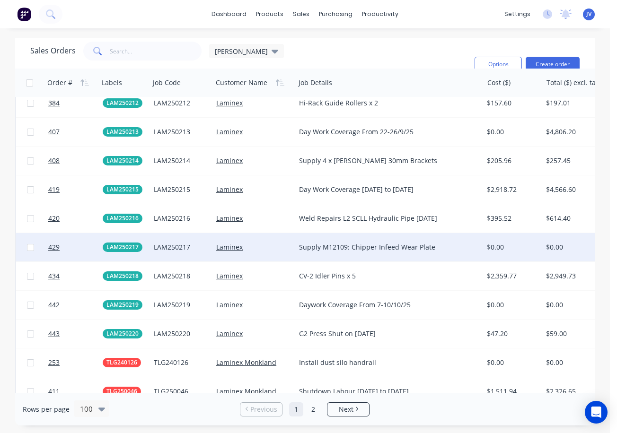
scroll to position [1751, 0]
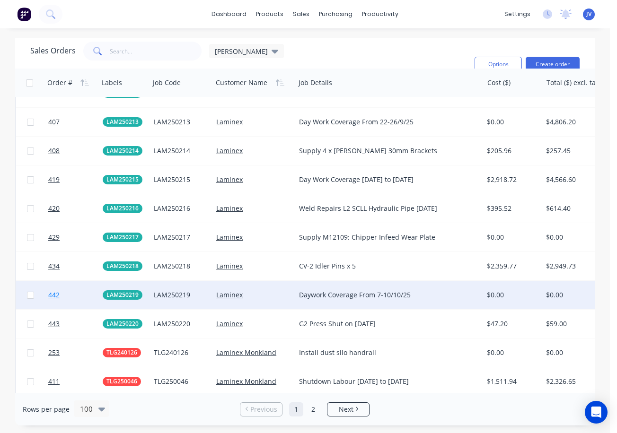
click at [53, 294] on span "442" at bounding box center [53, 295] width 11 height 9
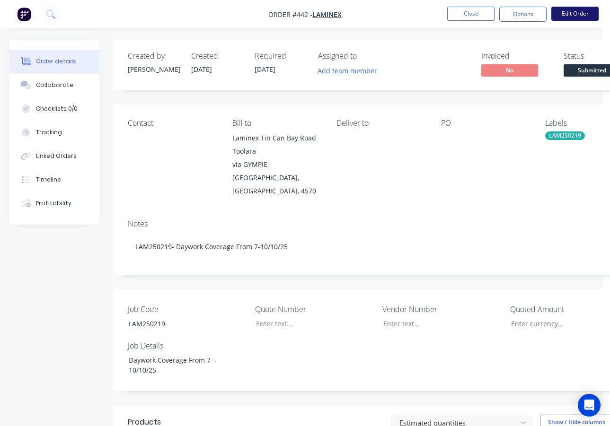
click at [580, 14] on button "Edit Order" at bounding box center [574, 14] width 47 height 14
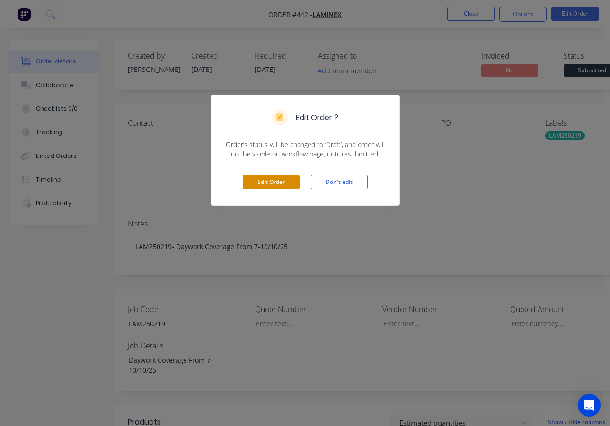
click at [273, 183] on button "Edit Order" at bounding box center [271, 182] width 57 height 14
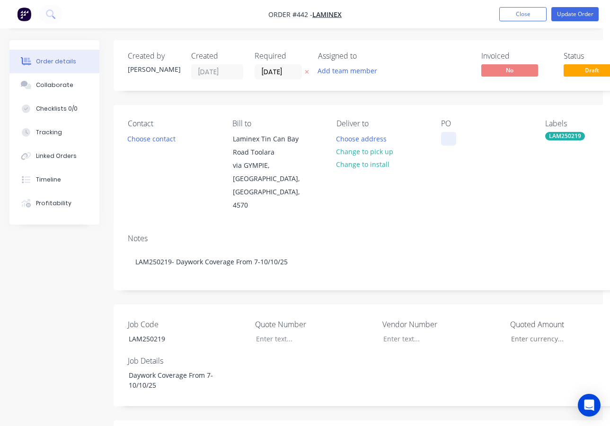
click at [446, 137] on div at bounding box center [448, 139] width 15 height 14
click at [565, 17] on button "Update Order" at bounding box center [574, 14] width 47 height 14
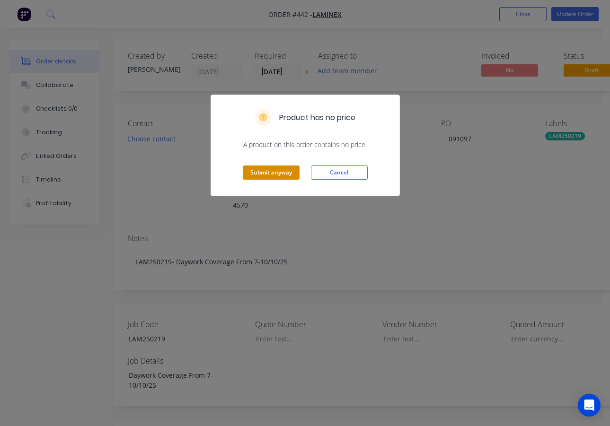
click at [258, 176] on button "Submit anyway" at bounding box center [271, 173] width 57 height 14
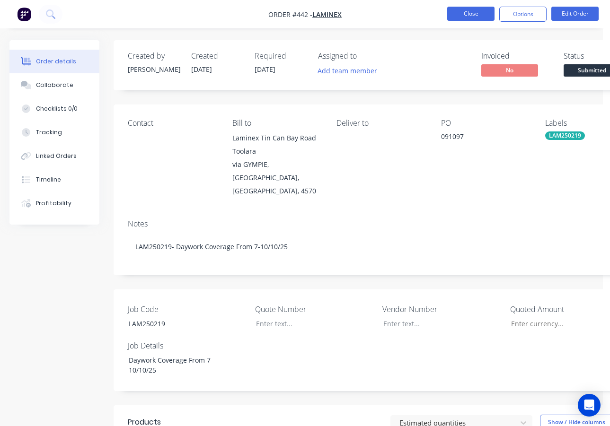
click at [460, 13] on button "Close" at bounding box center [470, 14] width 47 height 14
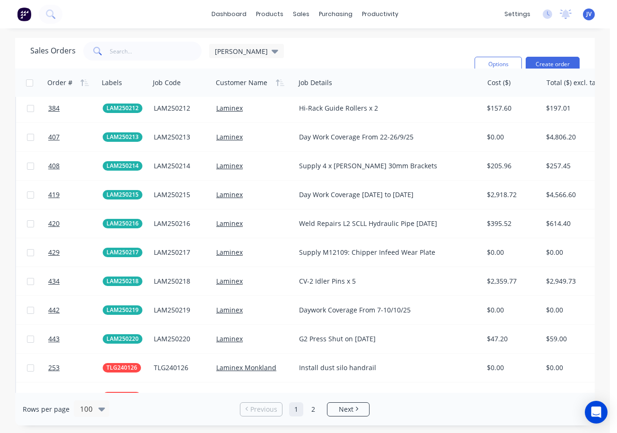
scroll to position [1751, 0]
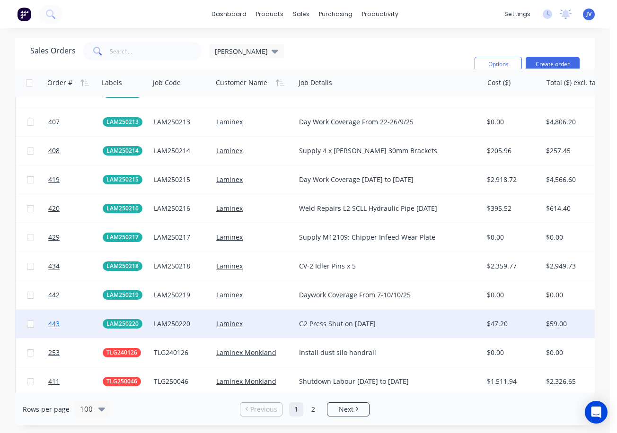
click at [51, 324] on span "443" at bounding box center [53, 323] width 11 height 9
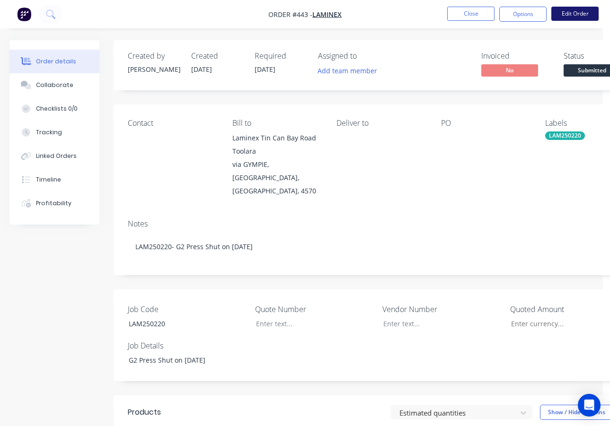
click at [574, 15] on button "Edit Order" at bounding box center [574, 14] width 47 height 14
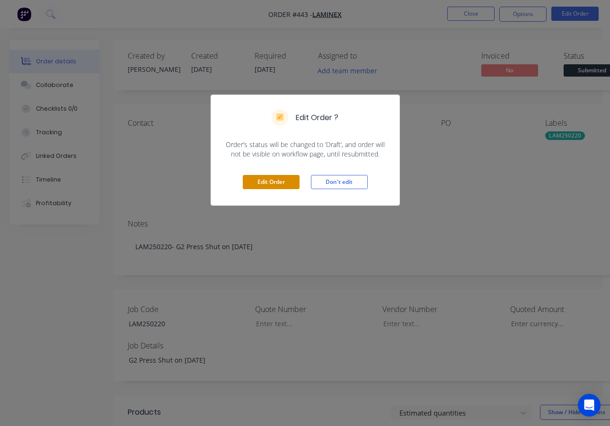
click at [283, 180] on button "Edit Order" at bounding box center [271, 182] width 57 height 14
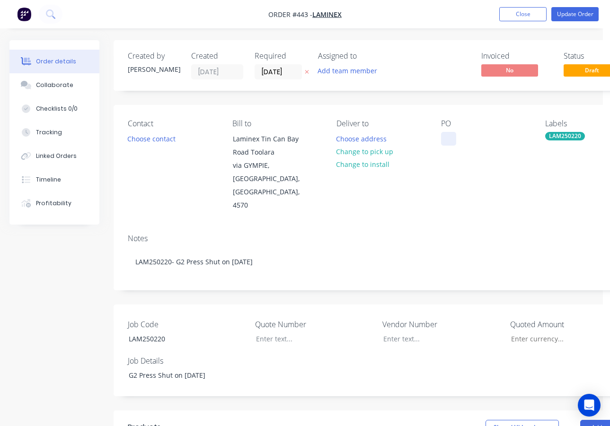
click at [444, 140] on div at bounding box center [448, 139] width 15 height 14
click at [577, 14] on button "Update Order" at bounding box center [574, 14] width 47 height 14
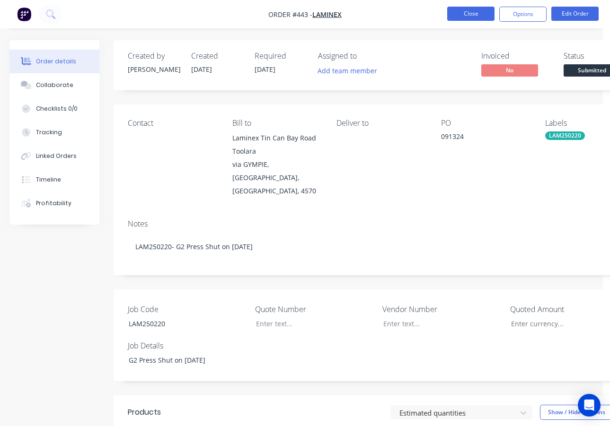
click at [473, 12] on button "Close" at bounding box center [470, 14] width 47 height 14
